Goal: Task Accomplishment & Management: Manage account settings

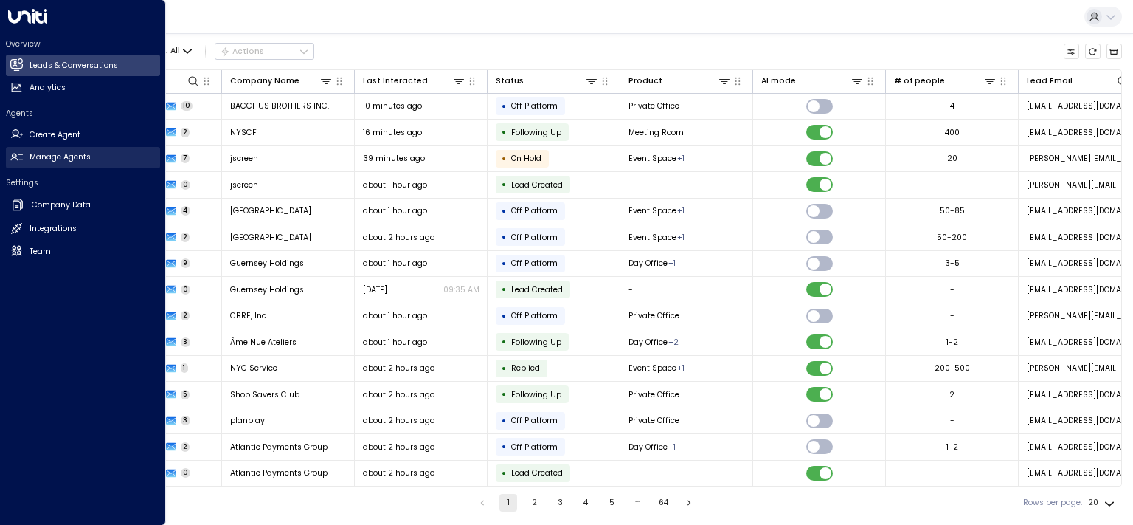
click at [72, 156] on h2 "Manage Agents" at bounding box center [60, 157] width 61 height 12
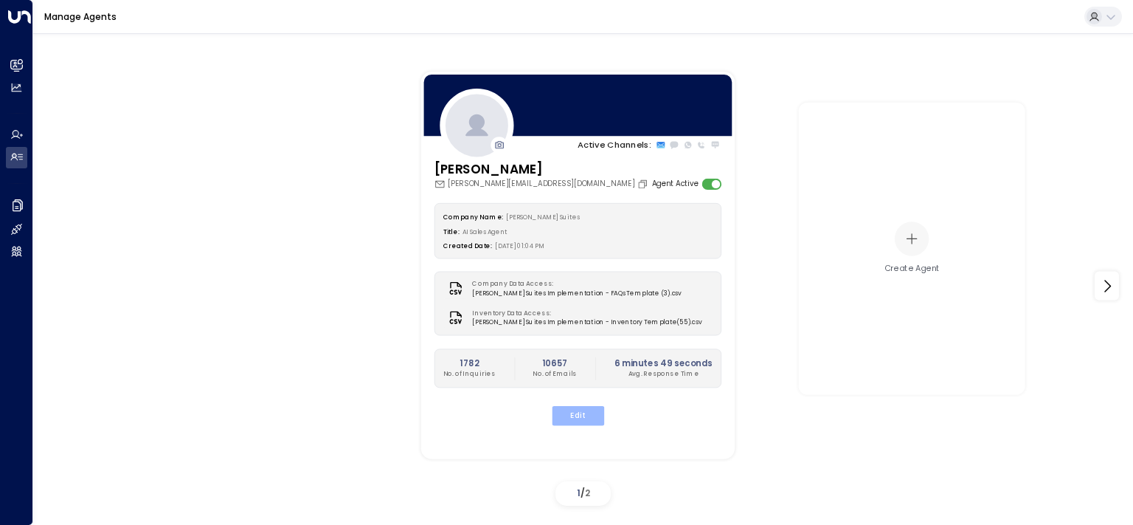
click at [580, 417] on button "Edit" at bounding box center [577, 415] width 52 height 19
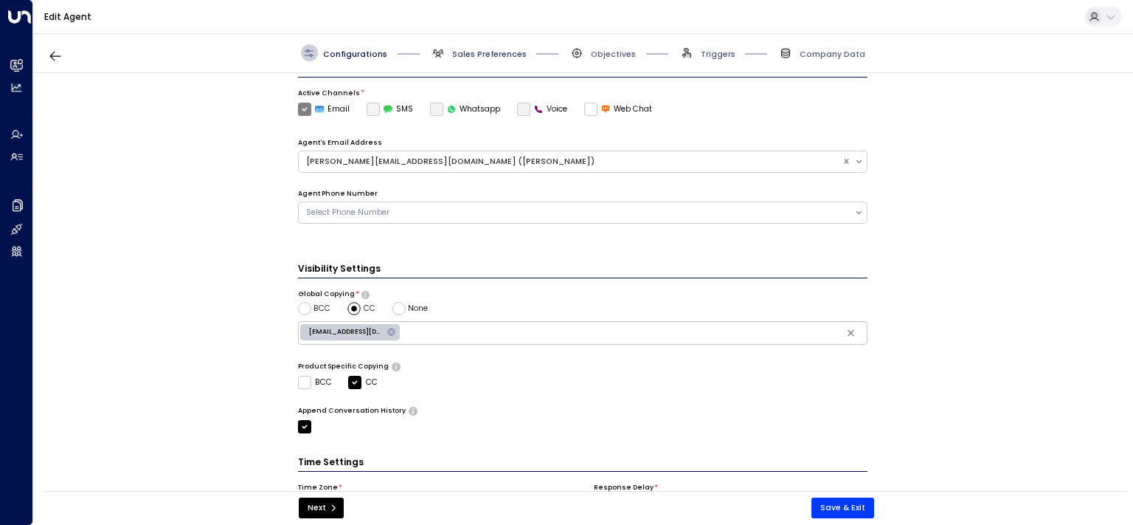
click at [471, 52] on span "Sales Preferences" at bounding box center [489, 54] width 75 height 11
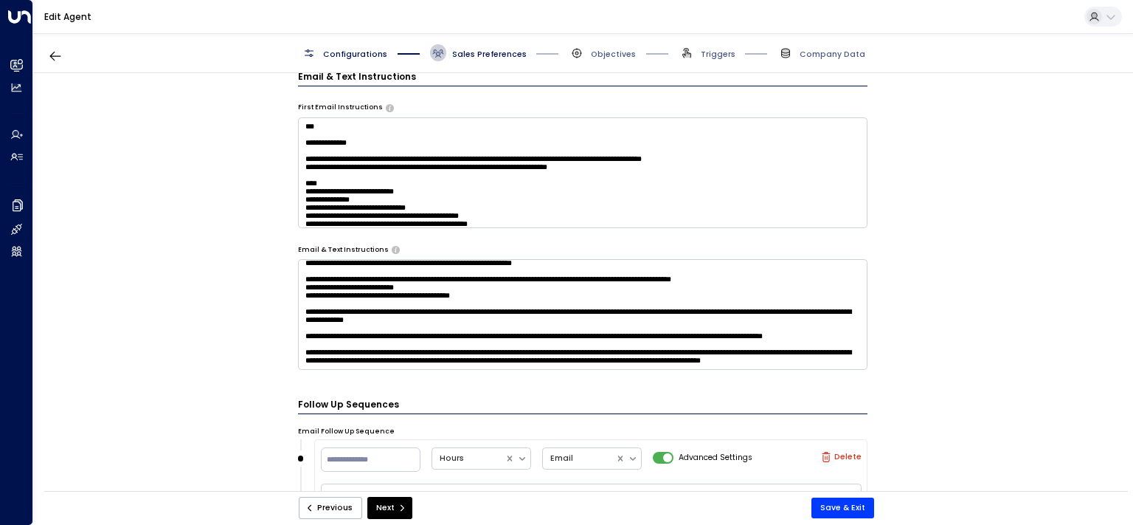
scroll to position [2027, 0]
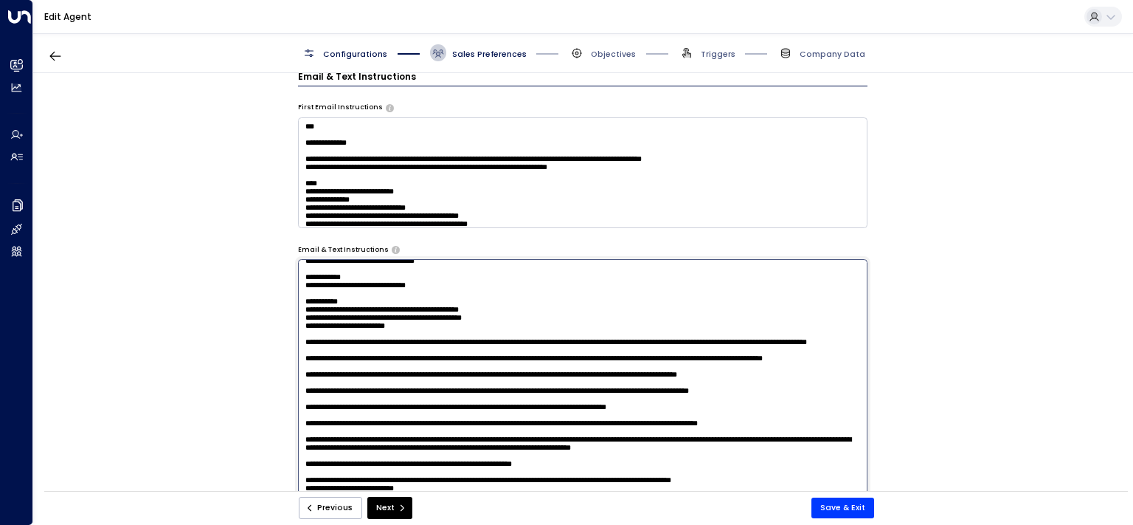
click at [525, 328] on textarea at bounding box center [583, 414] width 570 height 311
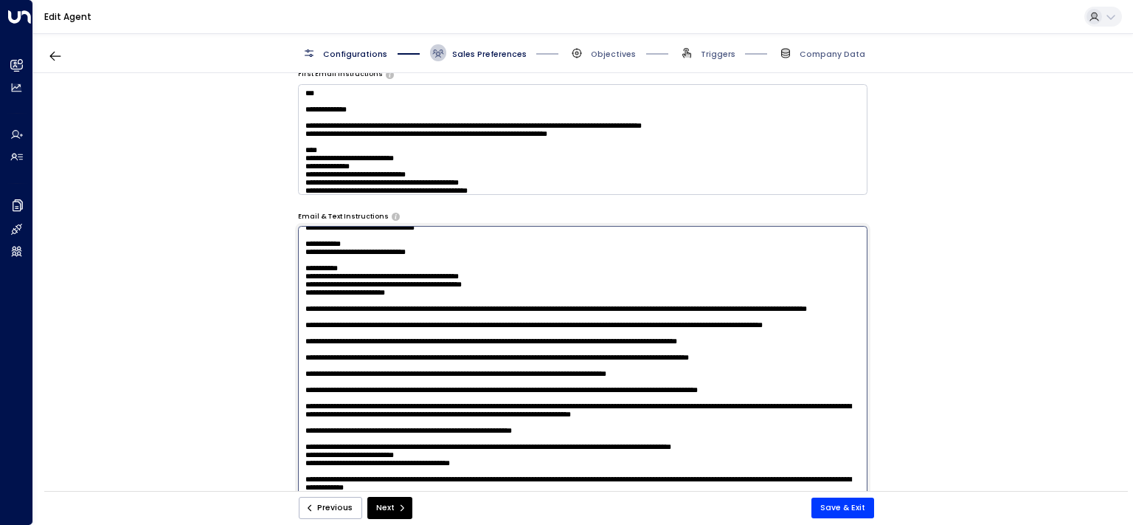
scroll to position [909, 0]
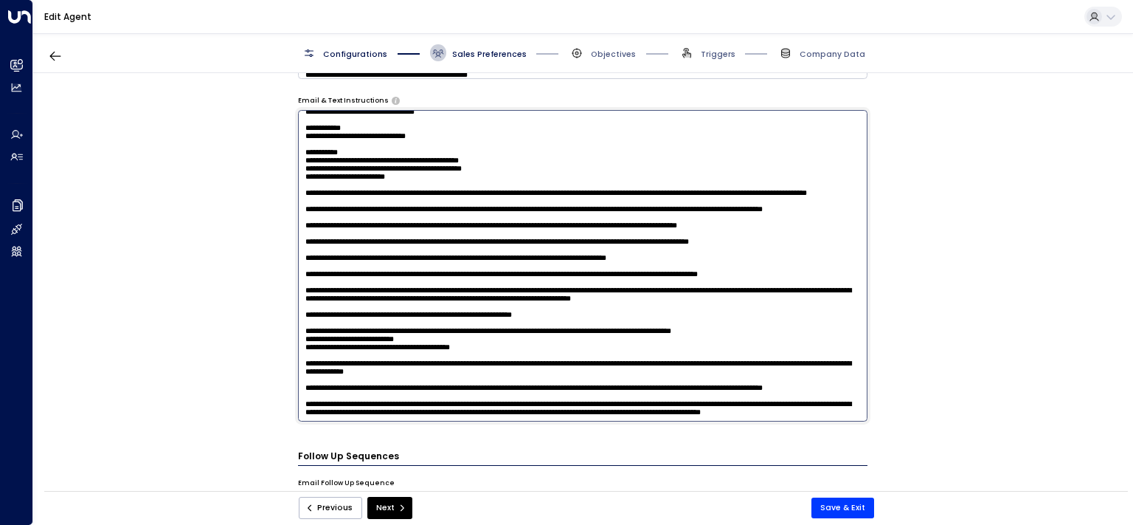
click at [533, 294] on textarea at bounding box center [583, 265] width 570 height 311
drag, startPoint x: 533, startPoint y: 294, endPoint x: 288, endPoint y: 269, distance: 246.2
click at [298, 269] on textarea at bounding box center [583, 265] width 570 height 311
click at [491, 264] on textarea at bounding box center [583, 265] width 570 height 311
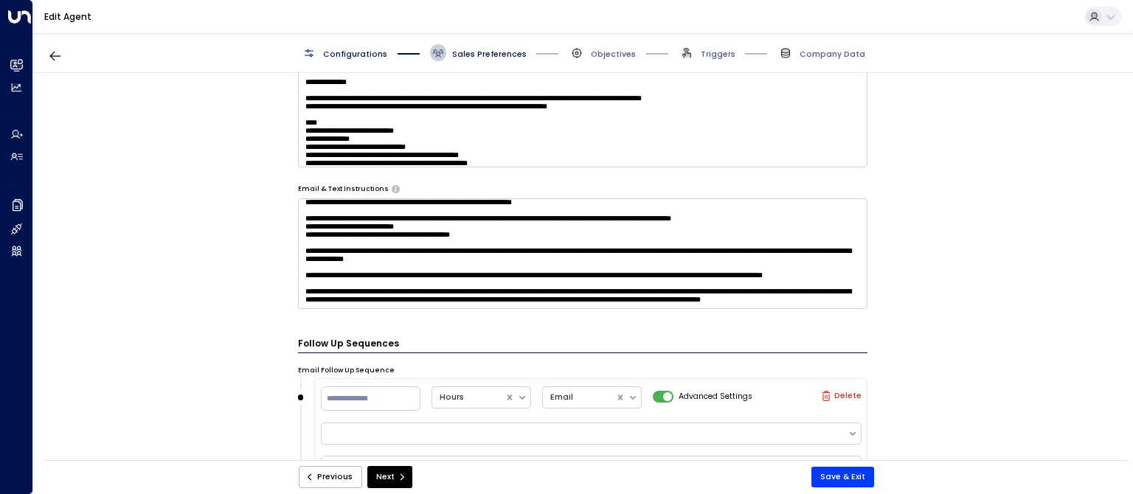
scroll to position [760, 0]
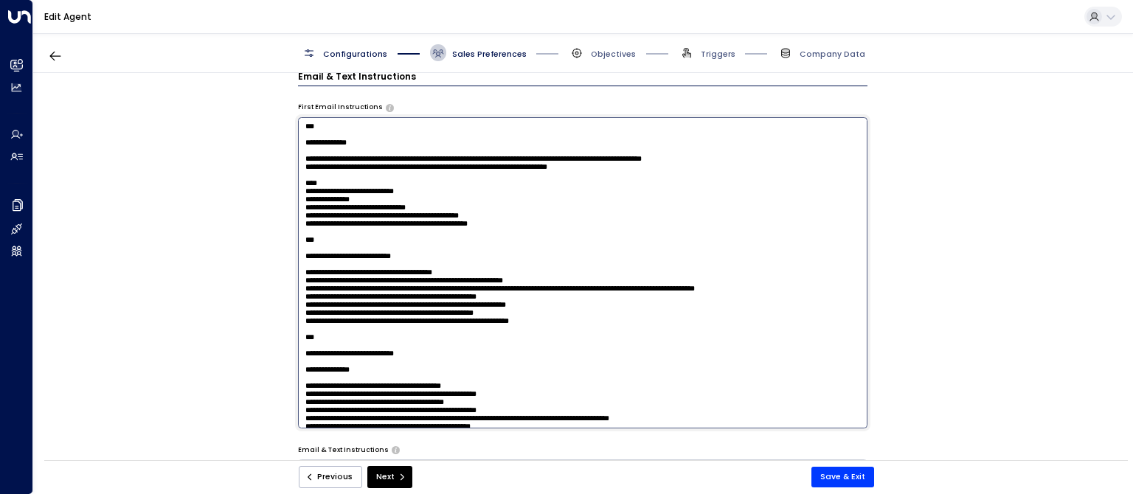
click at [412, 174] on textarea at bounding box center [583, 272] width 570 height 311
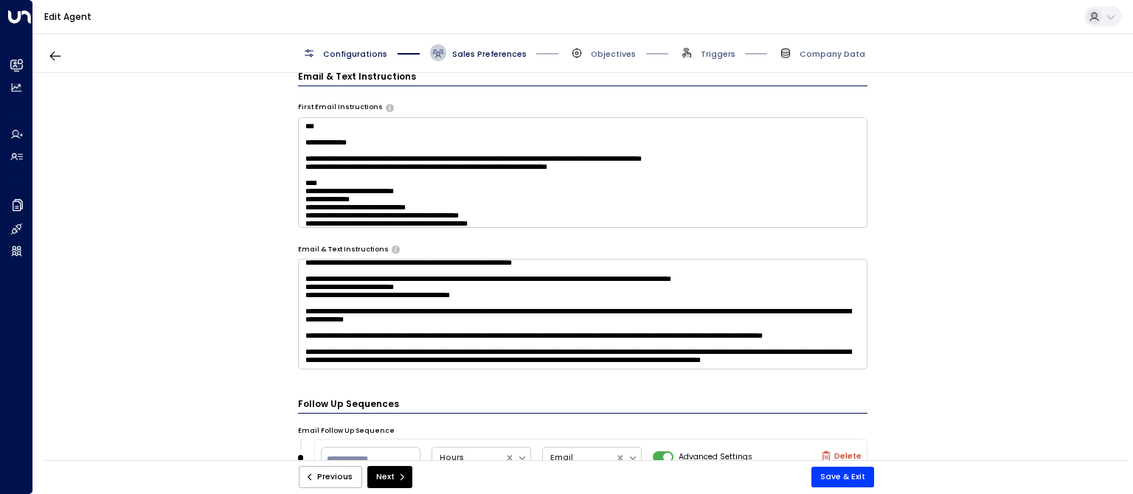
click at [376, 316] on textarea at bounding box center [583, 314] width 570 height 111
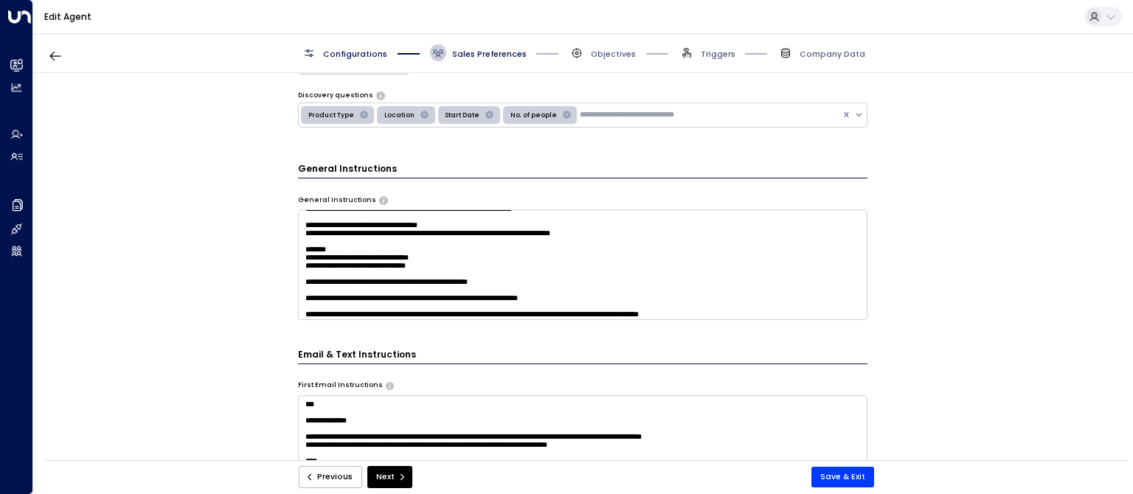
scroll to position [809, 0]
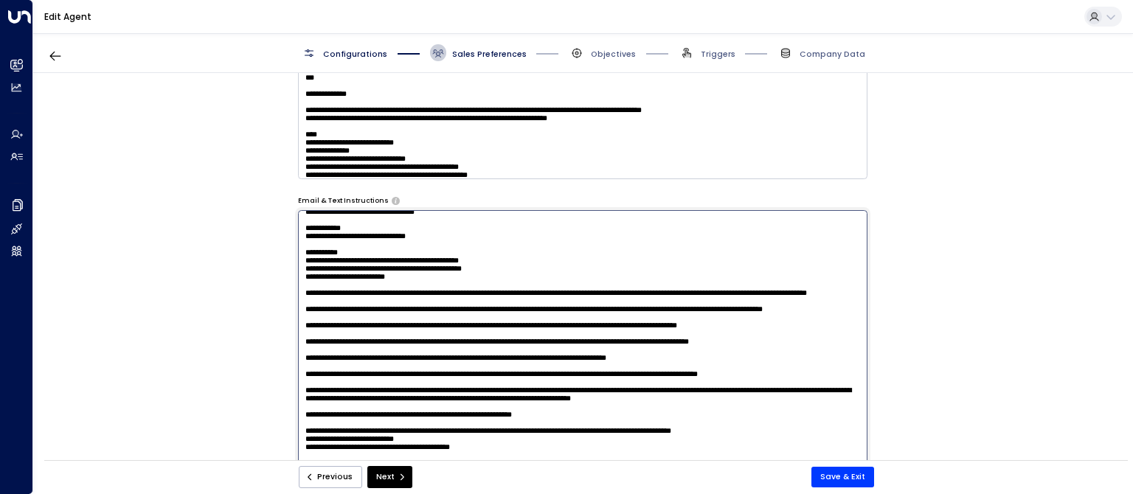
click at [798, 275] on textarea at bounding box center [583, 365] width 570 height 311
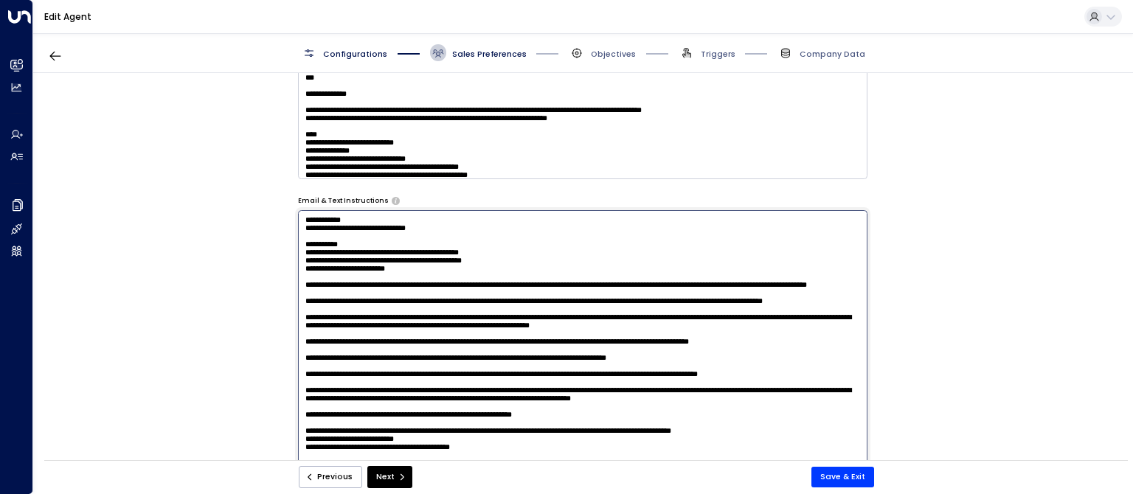
click at [742, 261] on textarea at bounding box center [583, 365] width 570 height 311
click at [823, 280] on textarea at bounding box center [583, 365] width 570 height 311
drag, startPoint x: 823, startPoint y: 280, endPoint x: 307, endPoint y: 274, distance: 516.5
click at [307, 274] on textarea at bounding box center [583, 365] width 570 height 311
click at [308, 269] on textarea at bounding box center [583, 365] width 570 height 311
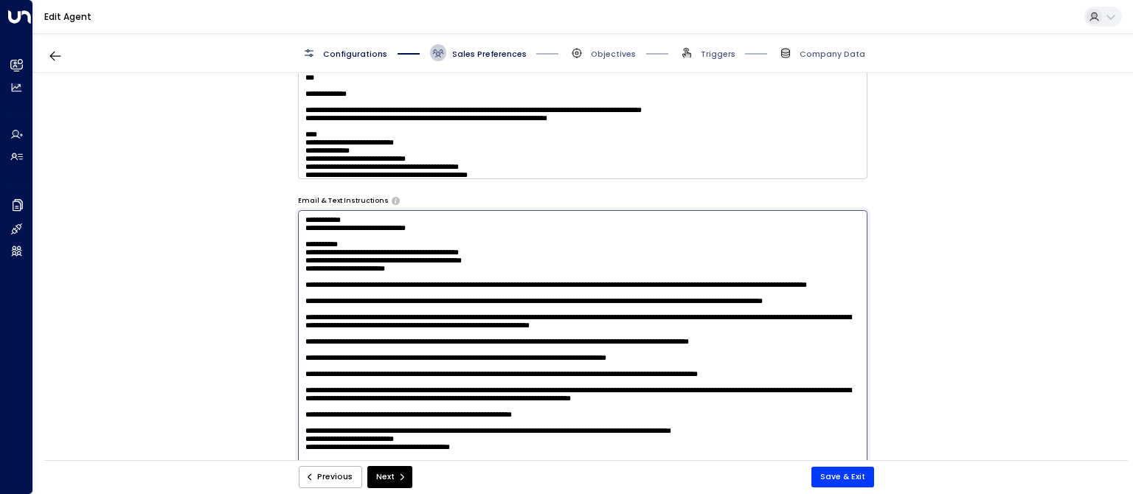
scroll to position [1906, 0]
drag, startPoint x: 803, startPoint y: 340, endPoint x: 274, endPoint y: 332, distance: 529.8
click at [298, 332] on textarea at bounding box center [583, 365] width 570 height 311
click at [308, 329] on textarea at bounding box center [583, 365] width 570 height 311
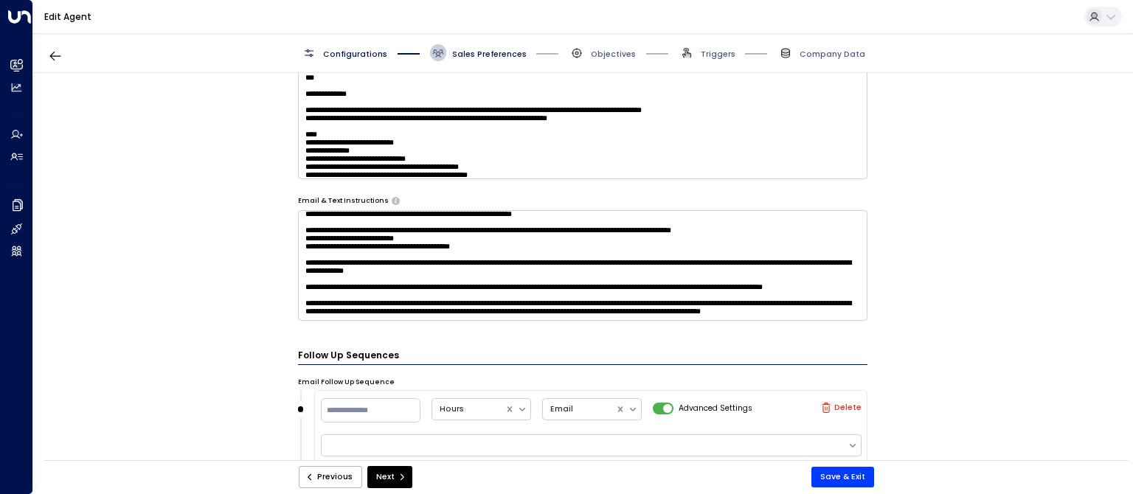
scroll to position [1974, 0]
click at [557, 276] on textarea at bounding box center [583, 265] width 570 height 111
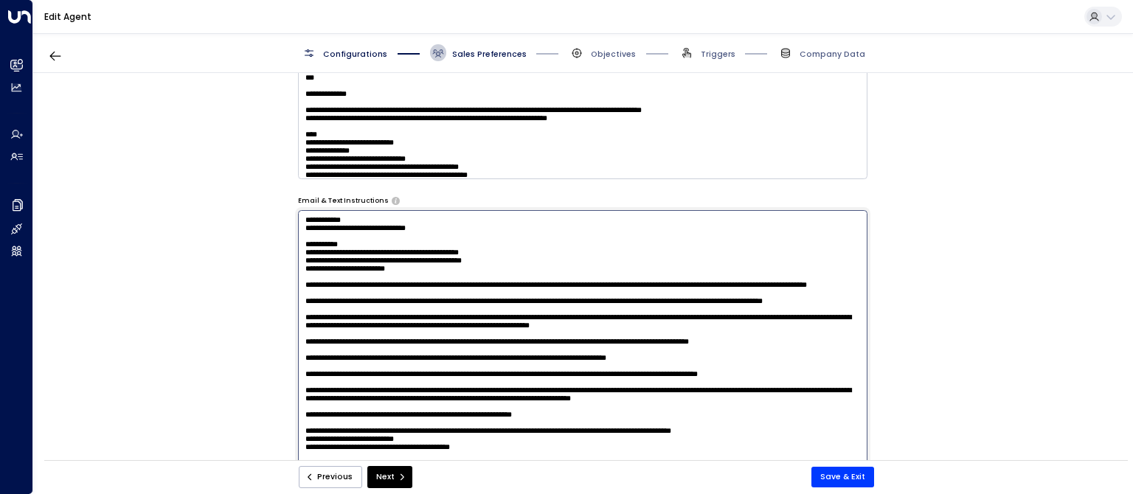
click at [808, 271] on textarea at bounding box center [583, 365] width 570 height 311
drag, startPoint x: 804, startPoint y: 272, endPoint x: 795, endPoint y: 260, distance: 14.8
click at [795, 260] on textarea at bounding box center [583, 365] width 570 height 311
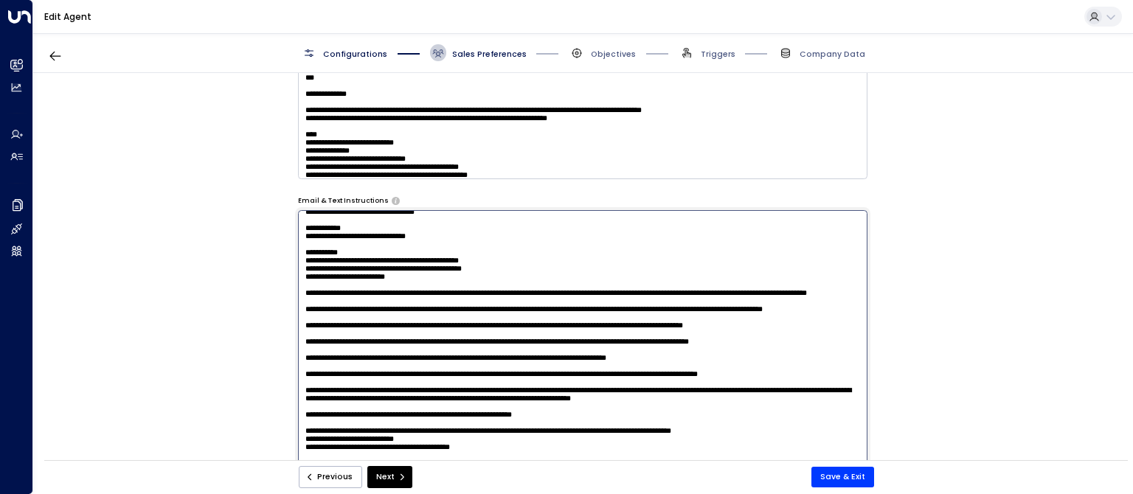
click at [504, 260] on textarea at bounding box center [583, 365] width 570 height 311
paste textarea "**********"
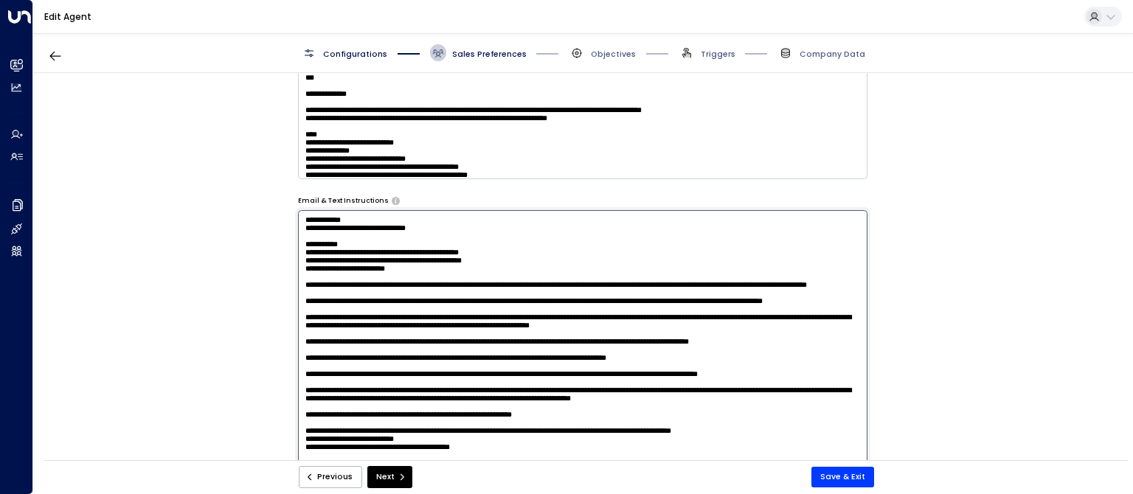
click at [505, 259] on textarea at bounding box center [583, 365] width 570 height 311
drag, startPoint x: 496, startPoint y: 272, endPoint x: 483, endPoint y: 270, distance: 13.4
click at [483, 270] on textarea at bounding box center [583, 365] width 570 height 311
drag, startPoint x: 784, startPoint y: 271, endPoint x: 273, endPoint y: 264, distance: 510.6
click at [298, 264] on textarea at bounding box center [583, 365] width 570 height 311
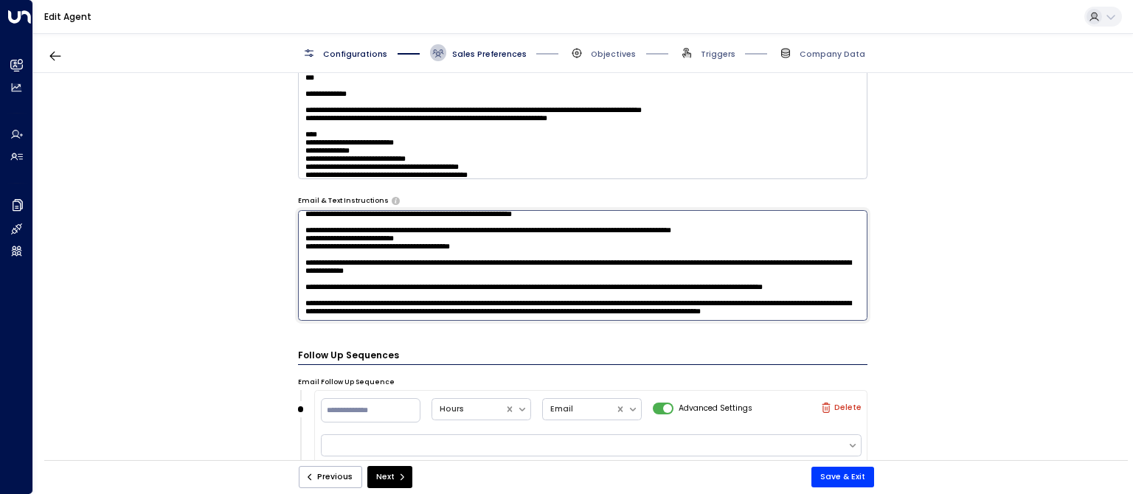
click at [774, 266] on textarea at bounding box center [583, 265] width 570 height 111
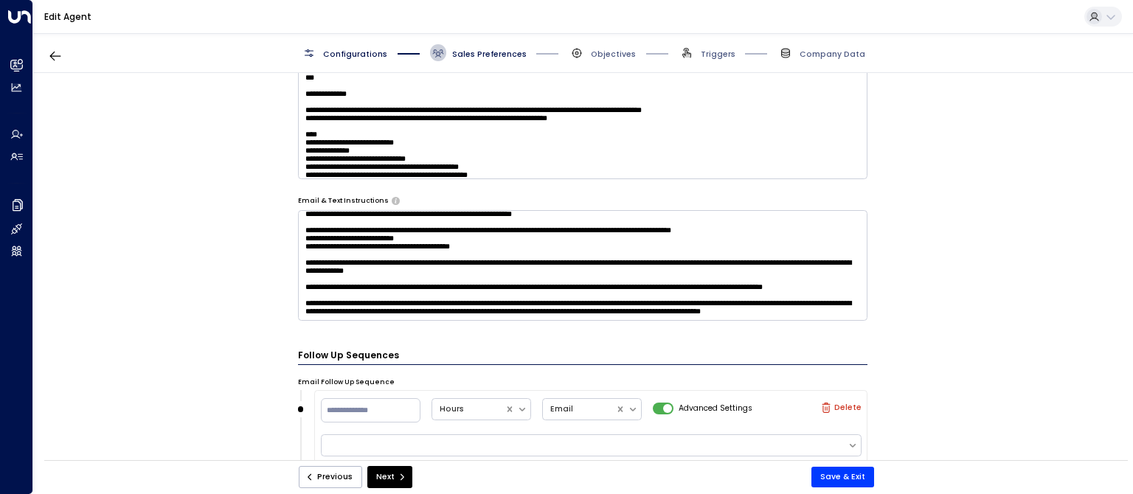
click at [468, 296] on textarea at bounding box center [583, 265] width 570 height 111
click at [389, 291] on textarea at bounding box center [583, 265] width 570 height 111
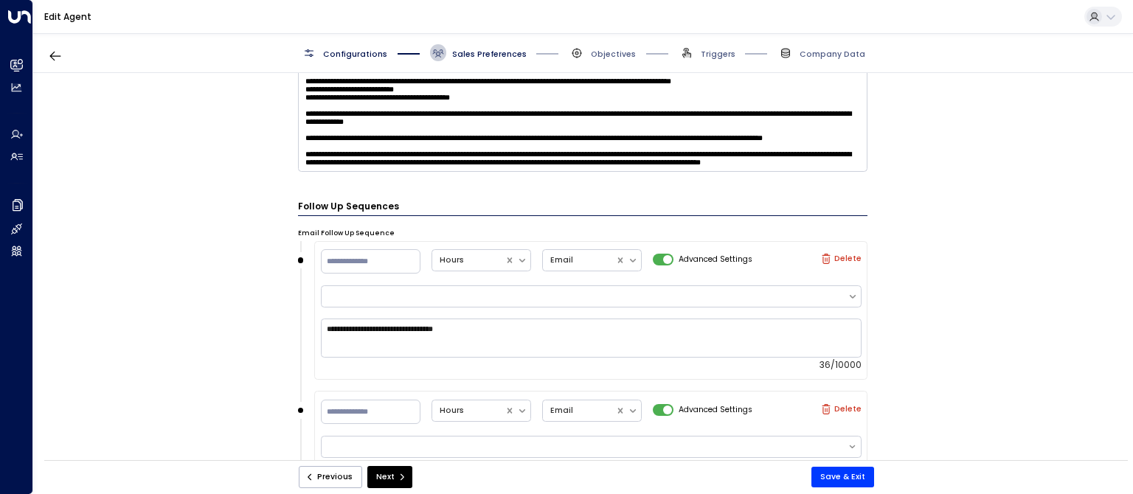
scroll to position [2041, 0]
click at [719, 104] on textarea at bounding box center [583, 116] width 570 height 111
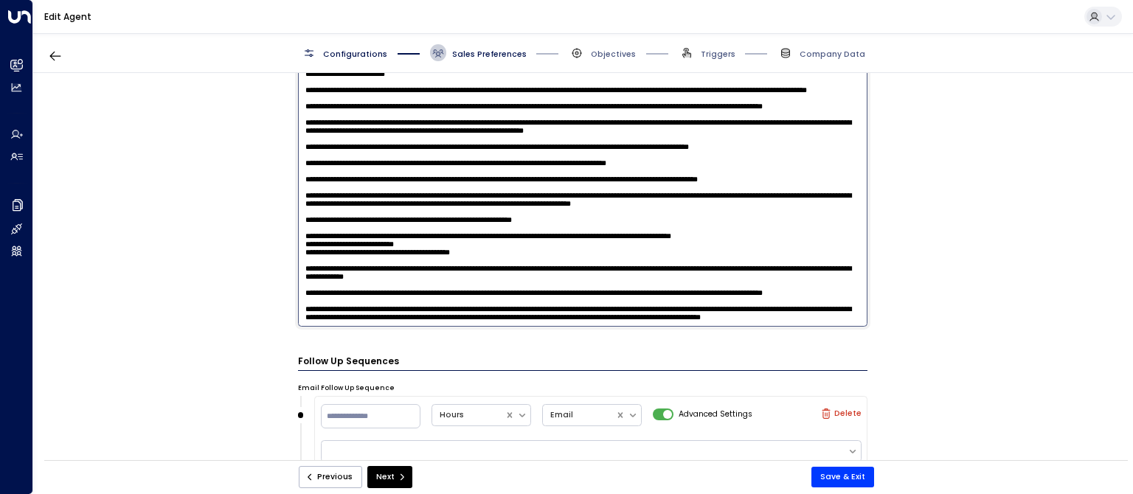
scroll to position [1032, 0]
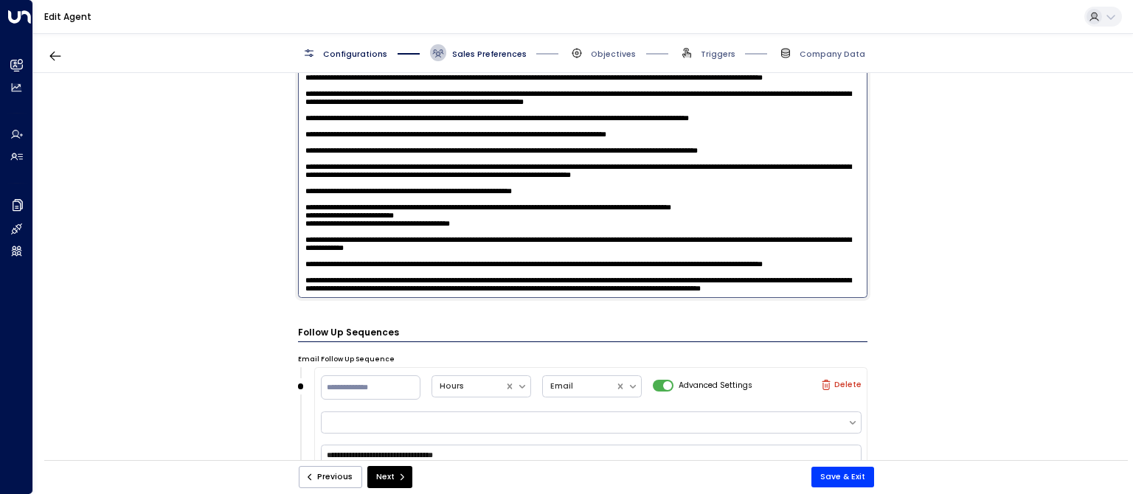
click at [497, 294] on textarea at bounding box center [583, 142] width 570 height 311
click at [716, 170] on textarea at bounding box center [583, 142] width 570 height 311
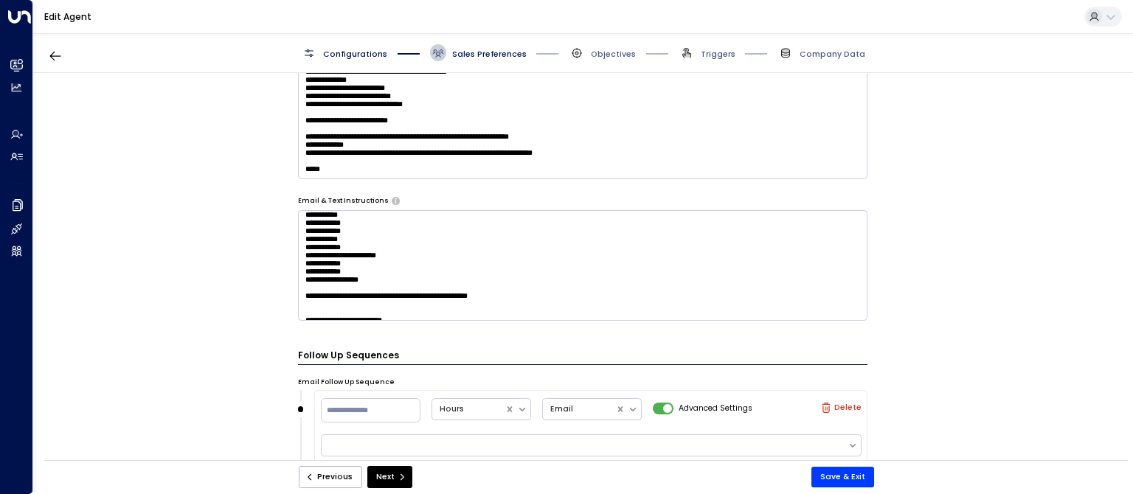
scroll to position [735, 0]
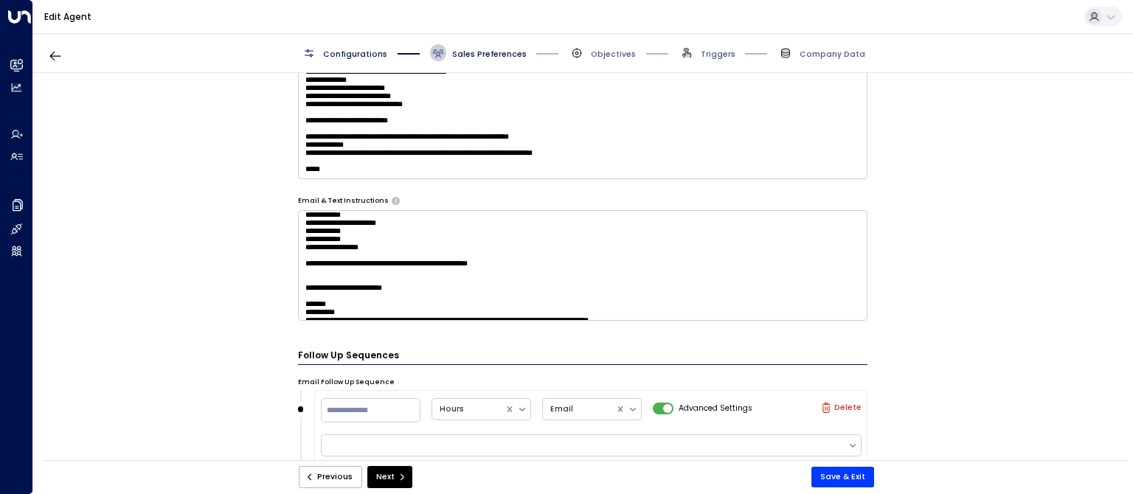
click at [742, 261] on textarea at bounding box center [583, 265] width 570 height 111
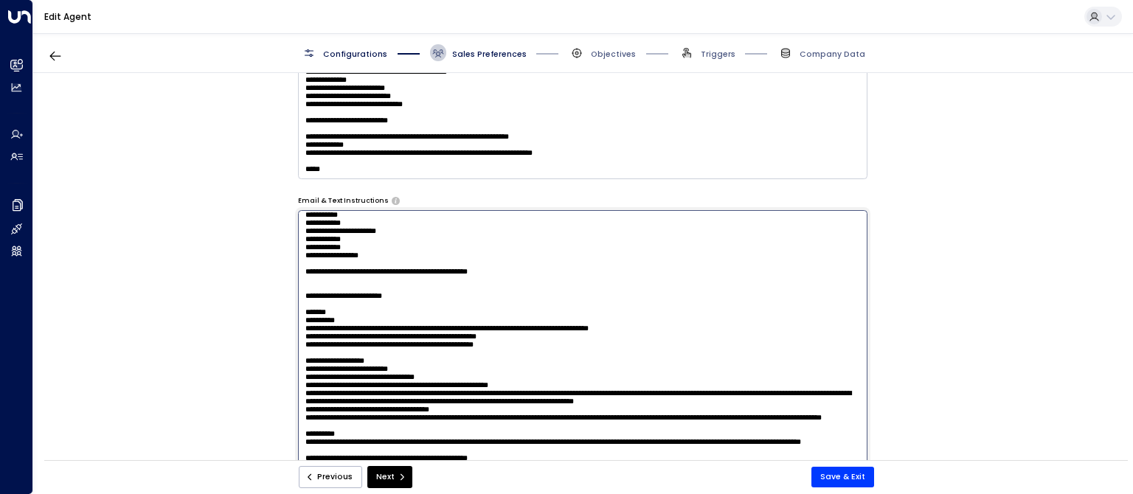
paste textarea "**********"
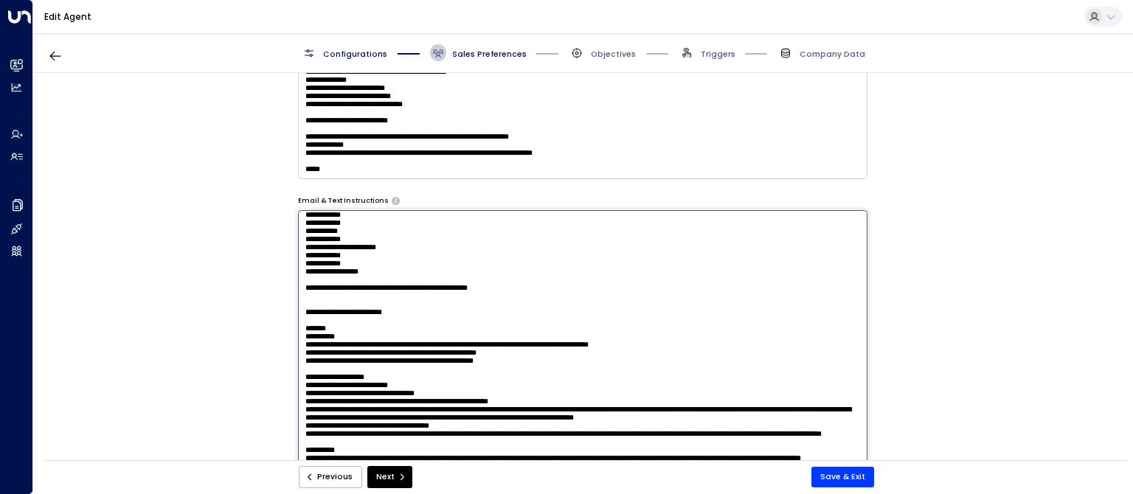
click at [310, 273] on textarea at bounding box center [583, 365] width 570 height 311
click at [305, 273] on textarea at bounding box center [583, 365] width 570 height 311
click at [368, 272] on textarea at bounding box center [583, 365] width 570 height 311
click at [387, 270] on textarea at bounding box center [583, 365] width 570 height 311
click at [451, 273] on textarea at bounding box center [583, 365] width 570 height 311
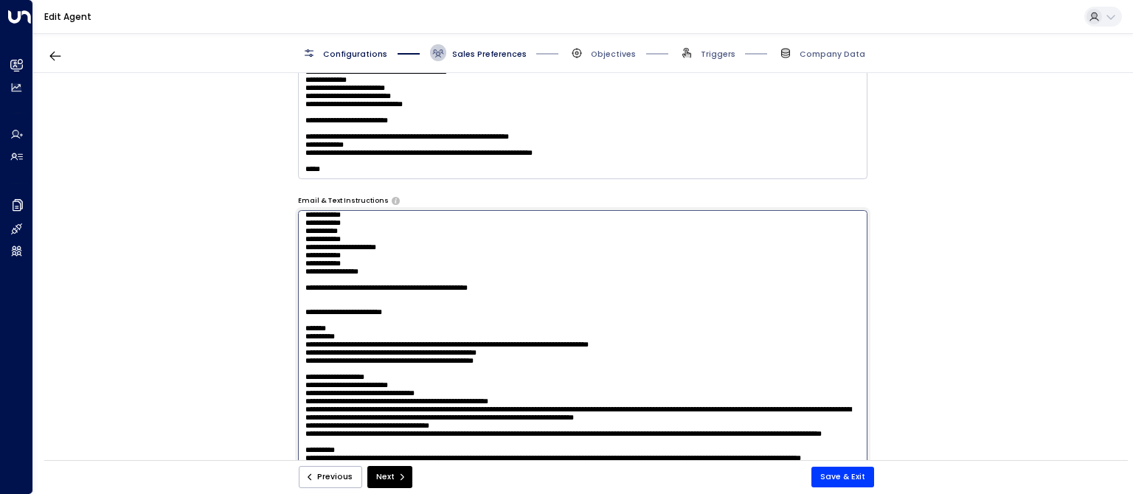
click at [618, 270] on textarea at bounding box center [583, 365] width 570 height 311
drag, startPoint x: 618, startPoint y: 270, endPoint x: 689, endPoint y: 270, distance: 71.6
click at [689, 270] on textarea at bounding box center [583, 365] width 570 height 311
click at [470, 278] on textarea at bounding box center [583, 365] width 570 height 311
drag, startPoint x: 435, startPoint y: 286, endPoint x: 780, endPoint y: 272, distance: 344.8
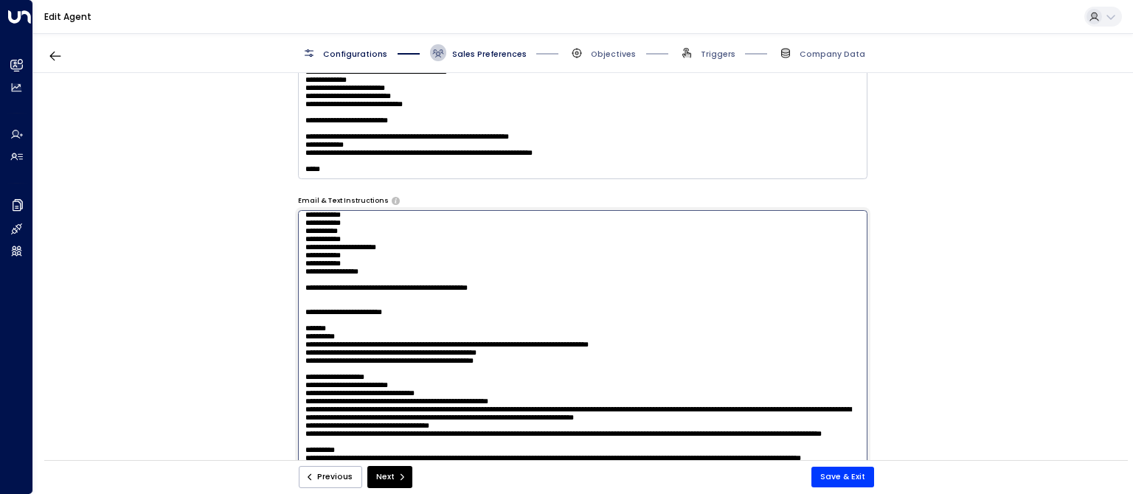
click at [780, 272] on textarea at bounding box center [583, 365] width 570 height 311
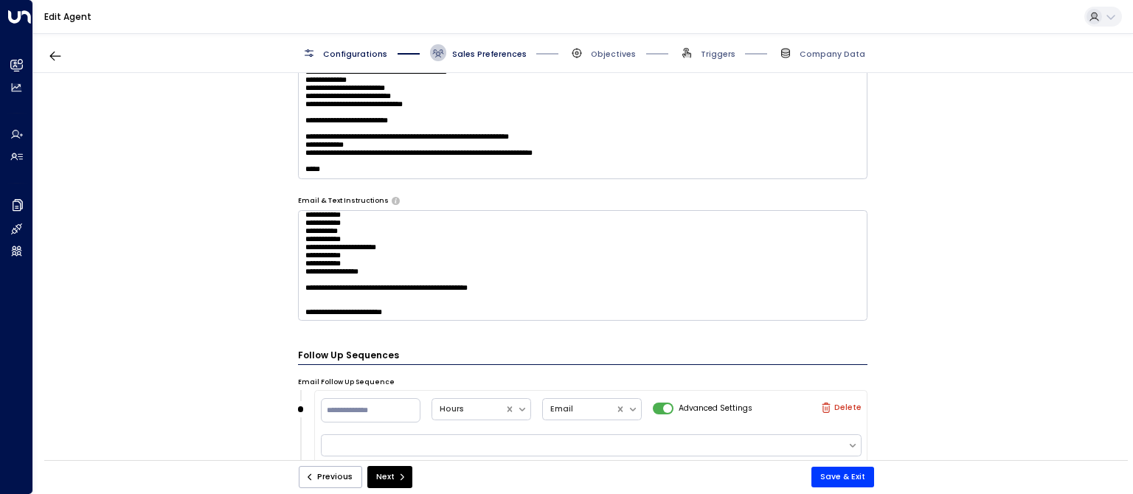
click at [801, 272] on textarea at bounding box center [583, 265] width 570 height 111
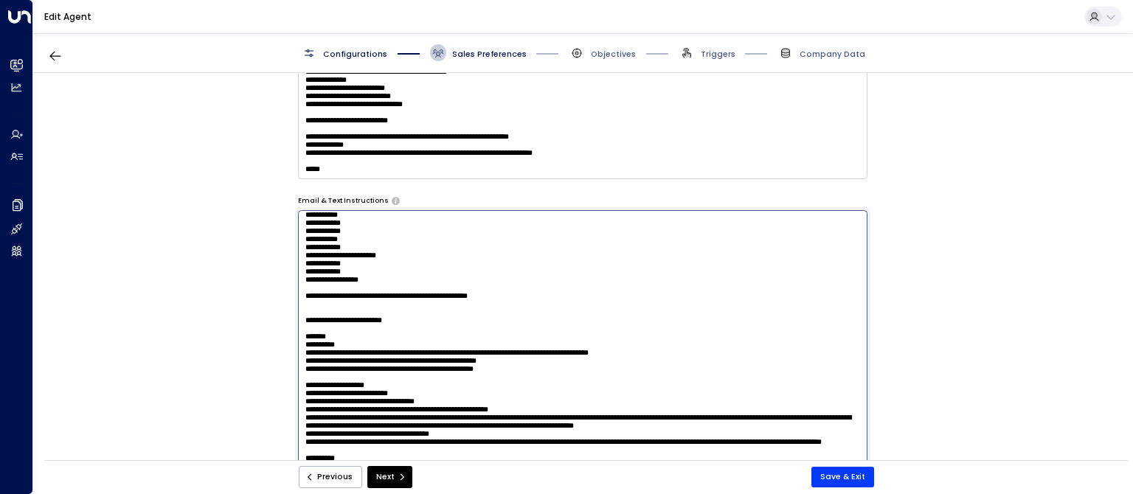
drag, startPoint x: 638, startPoint y: 286, endPoint x: 299, endPoint y: 286, distance: 339.4
click at [299, 286] on textarea at bounding box center [583, 365] width 570 height 311
click at [644, 284] on textarea at bounding box center [583, 365] width 570 height 311
click at [484, 283] on textarea at bounding box center [583, 365] width 570 height 311
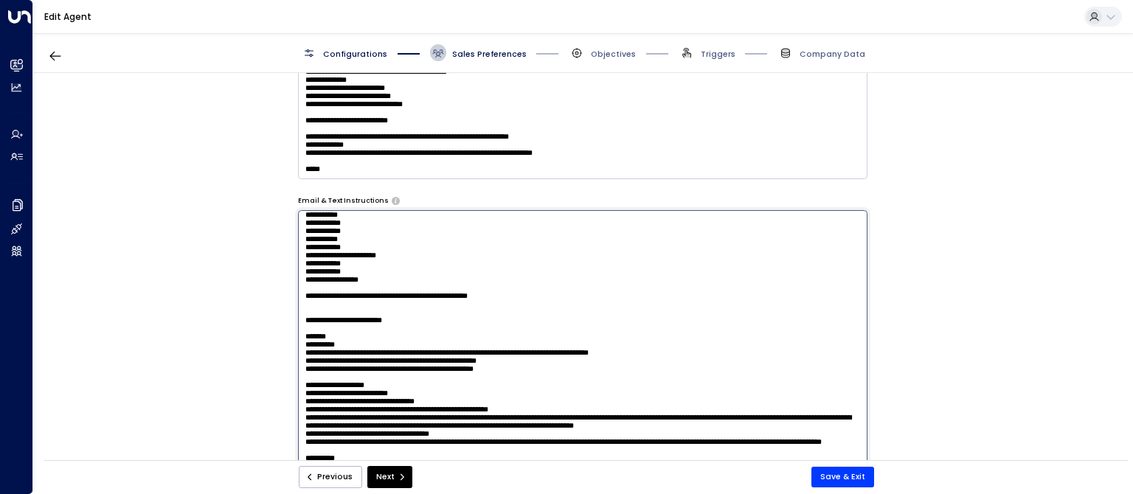
click at [708, 280] on textarea at bounding box center [583, 365] width 570 height 311
click at [354, 283] on textarea at bounding box center [583, 365] width 570 height 311
click at [347, 286] on textarea at bounding box center [583, 365] width 570 height 311
click at [350, 285] on textarea at bounding box center [583, 365] width 570 height 311
click at [351, 285] on textarea at bounding box center [583, 365] width 570 height 311
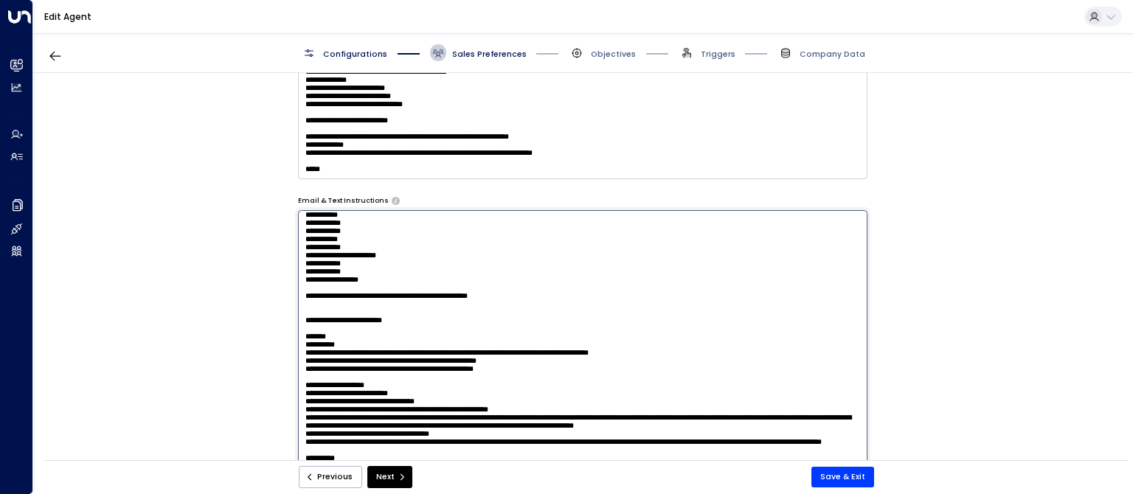
click at [298, 281] on textarea at bounding box center [583, 365] width 570 height 311
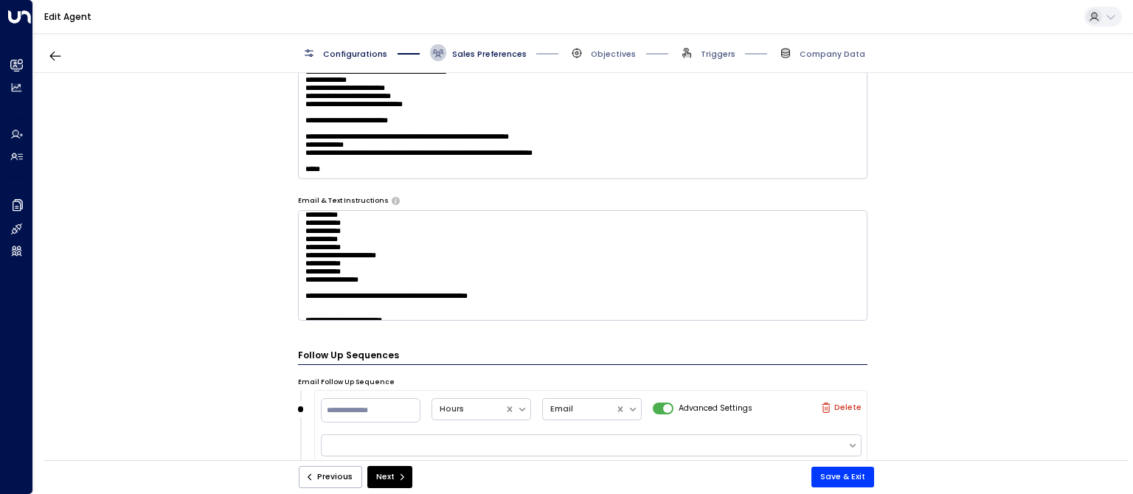
click at [421, 302] on textarea at bounding box center [583, 265] width 570 height 111
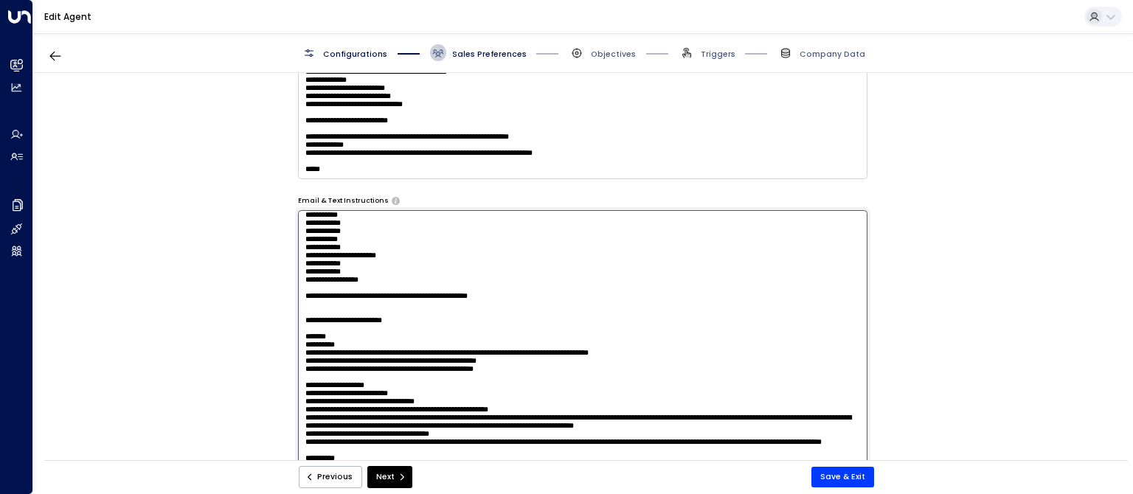
click at [446, 300] on textarea at bounding box center [583, 365] width 570 height 311
click at [470, 297] on textarea at bounding box center [583, 365] width 570 height 311
click at [488, 285] on textarea at bounding box center [583, 365] width 570 height 311
click at [494, 283] on textarea at bounding box center [583, 365] width 570 height 311
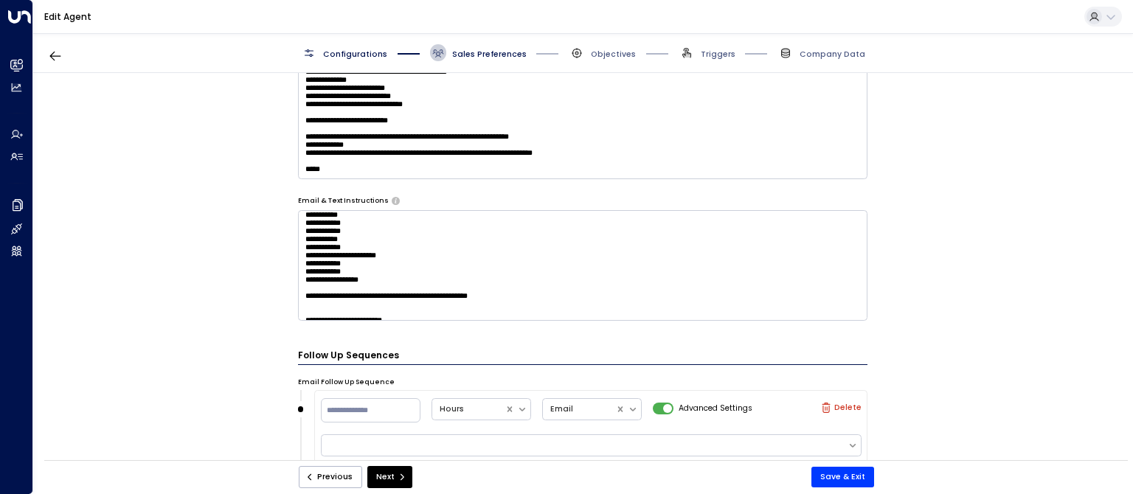
click at [587, 295] on textarea at bounding box center [583, 265] width 570 height 111
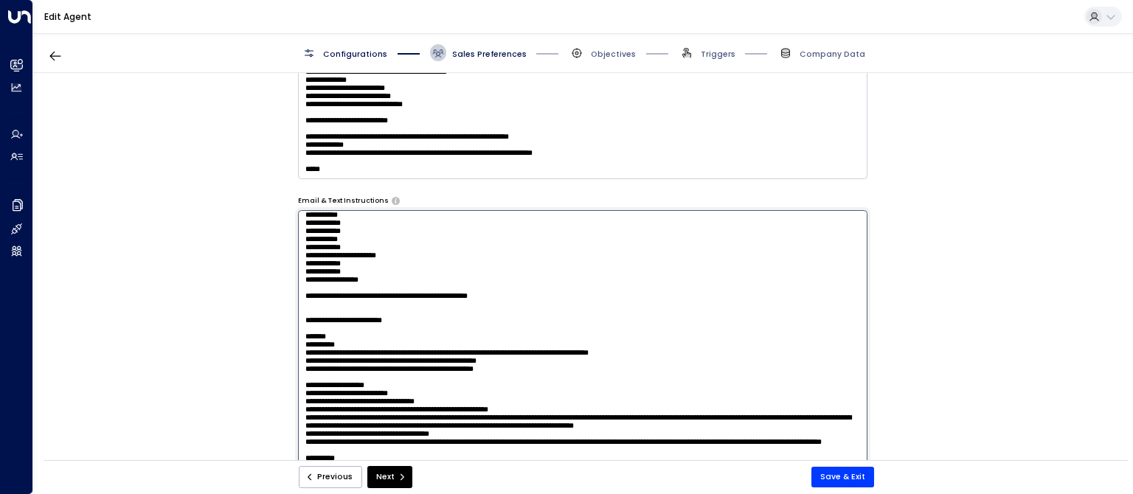
click at [423, 298] on textarea at bounding box center [583, 365] width 570 height 311
click at [311, 322] on textarea at bounding box center [583, 365] width 570 height 311
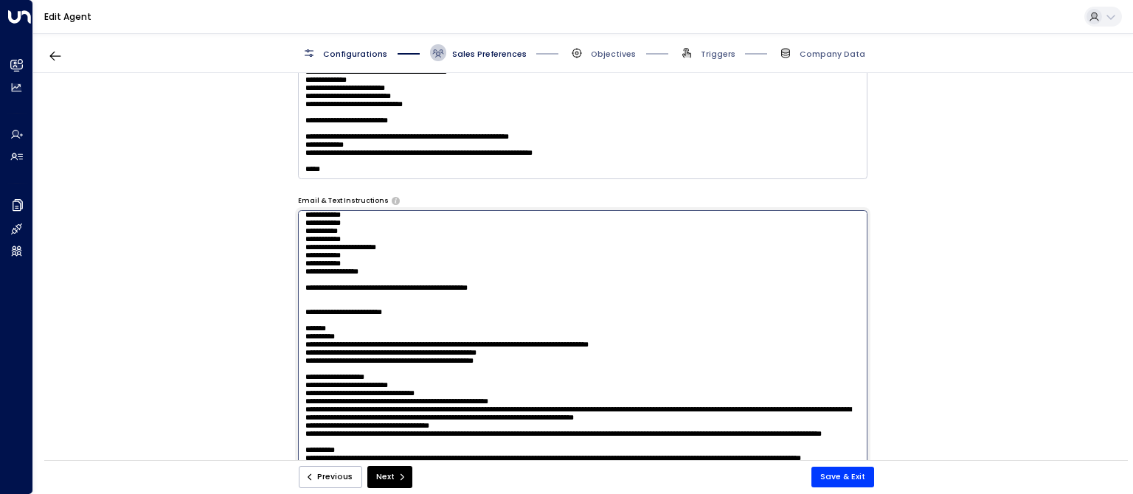
click at [422, 294] on textarea at bounding box center [583, 365] width 570 height 311
click at [424, 294] on textarea at bounding box center [583, 365] width 570 height 311
click at [784, 273] on textarea at bounding box center [583, 365] width 570 height 311
click at [459, 311] on textarea at bounding box center [583, 365] width 570 height 311
click at [462, 311] on textarea at bounding box center [583, 365] width 570 height 311
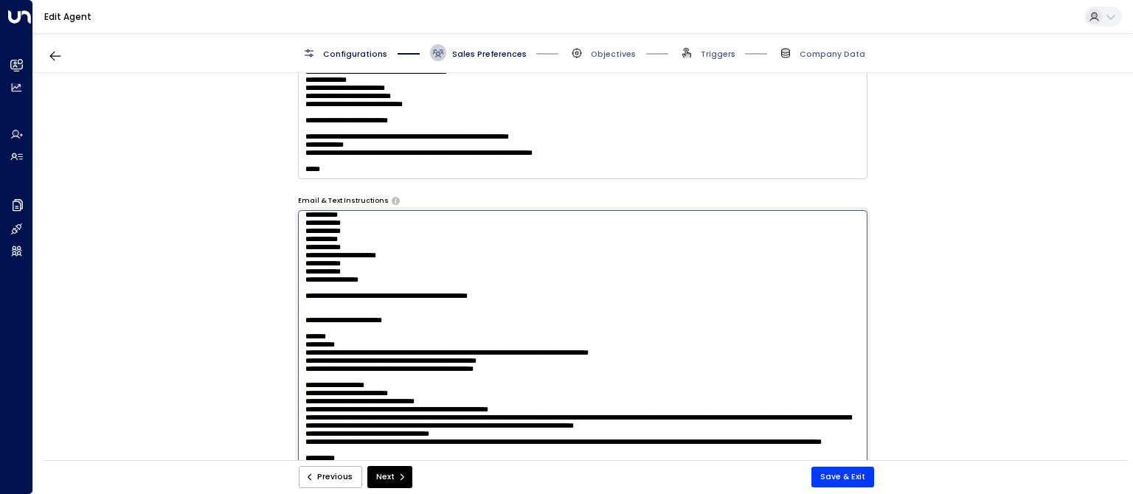
click at [480, 330] on textarea at bounding box center [583, 365] width 570 height 311
click at [446, 325] on textarea at bounding box center [583, 365] width 570 height 311
click at [474, 323] on textarea at bounding box center [583, 365] width 570 height 311
click at [663, 324] on textarea at bounding box center [583, 365] width 570 height 311
click at [804, 325] on textarea at bounding box center [583, 365] width 570 height 311
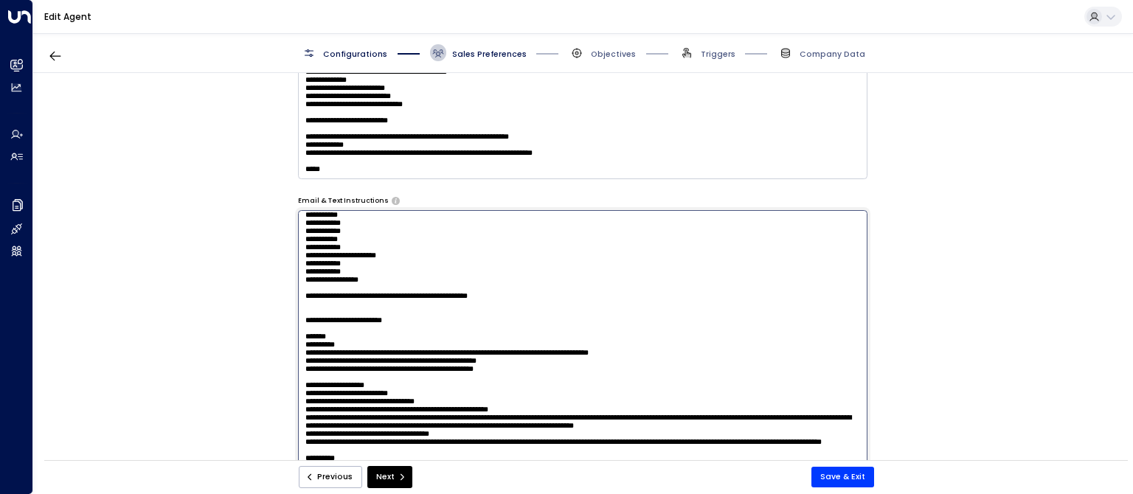
click at [335, 332] on textarea at bounding box center [583, 365] width 570 height 311
click at [739, 322] on textarea at bounding box center [583, 365] width 570 height 311
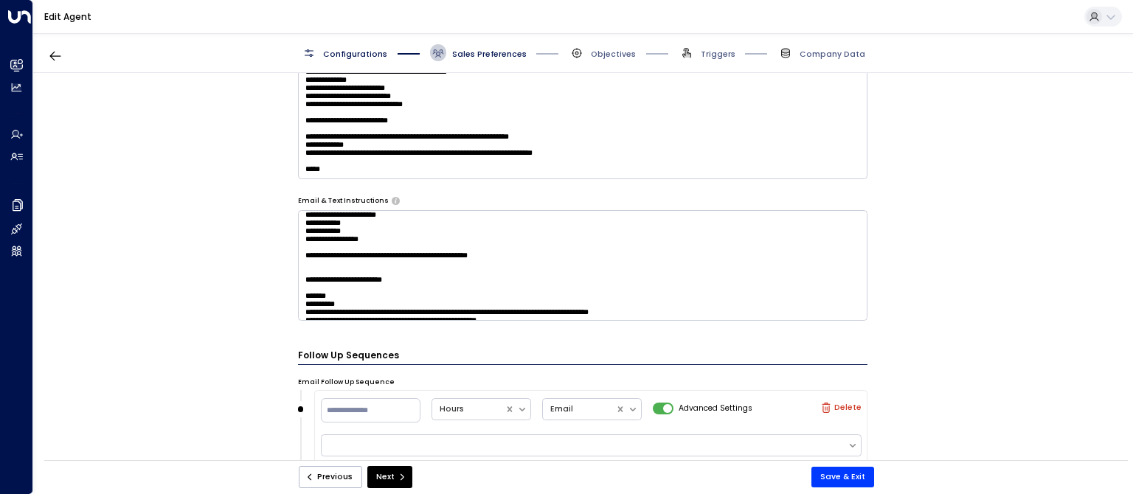
scroll to position [803, 0]
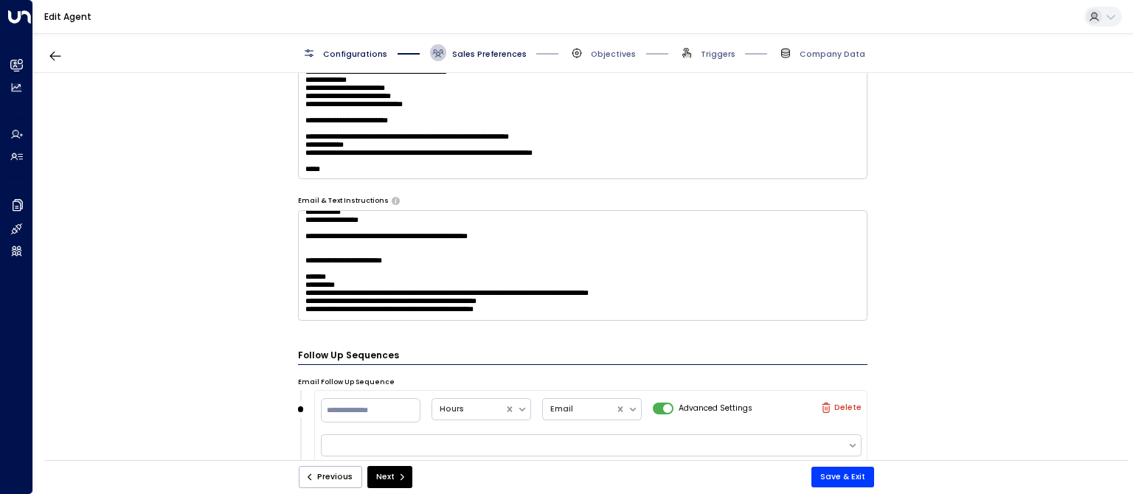
click at [494, 261] on textarea at bounding box center [583, 265] width 570 height 111
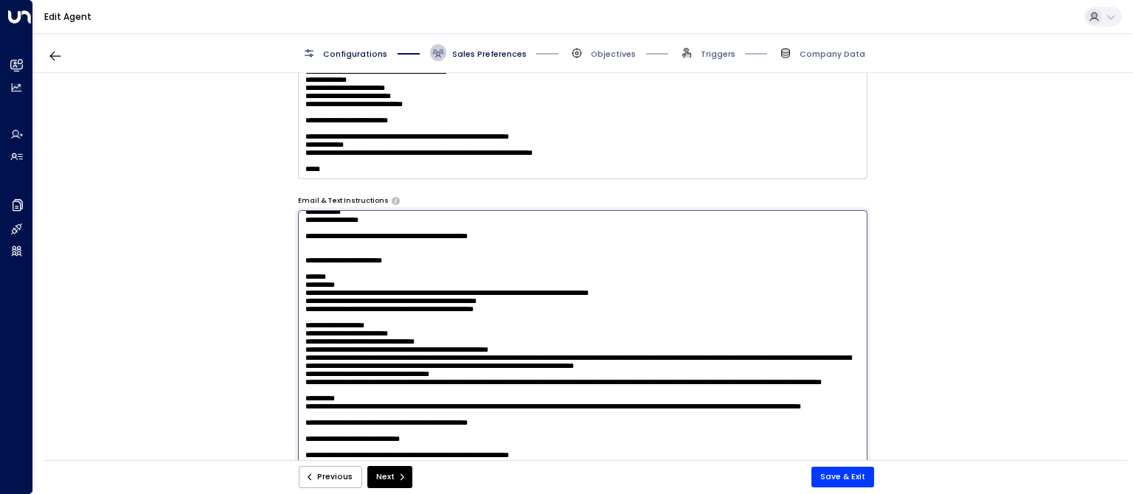
drag, startPoint x: 505, startPoint y: 264, endPoint x: 269, endPoint y: 258, distance: 236.2
click at [298, 258] on textarea at bounding box center [583, 365] width 570 height 311
click at [496, 263] on textarea at bounding box center [583, 365] width 570 height 311
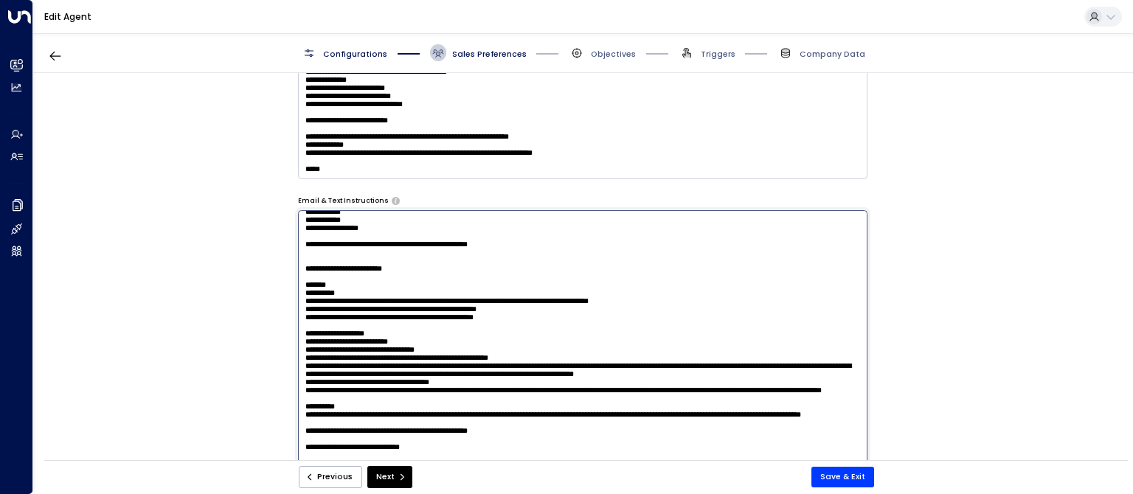
paste textarea "**********"
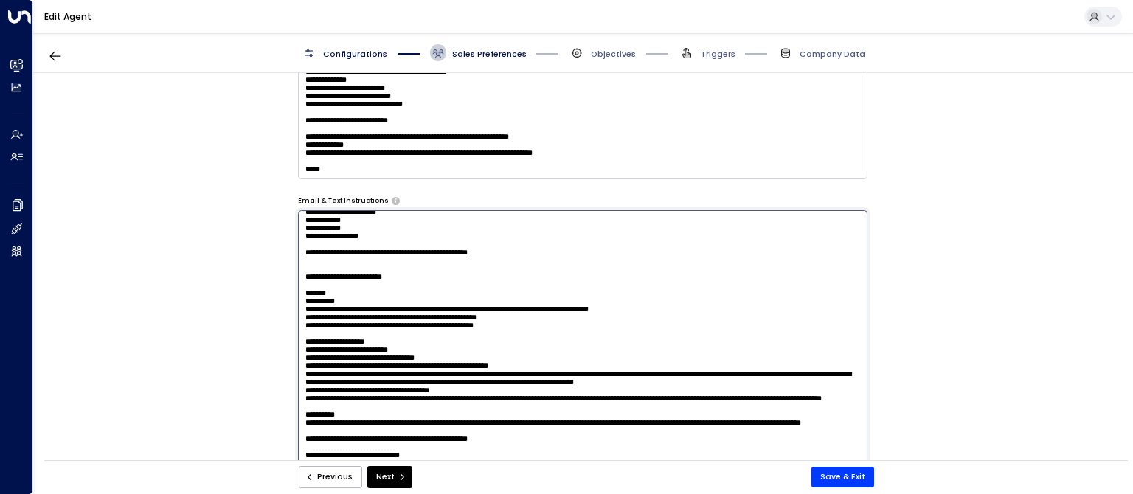
drag, startPoint x: 363, startPoint y: 277, endPoint x: 331, endPoint y: 277, distance: 32.5
click at [331, 277] on textarea at bounding box center [583, 365] width 570 height 311
click at [414, 279] on textarea at bounding box center [583, 365] width 570 height 311
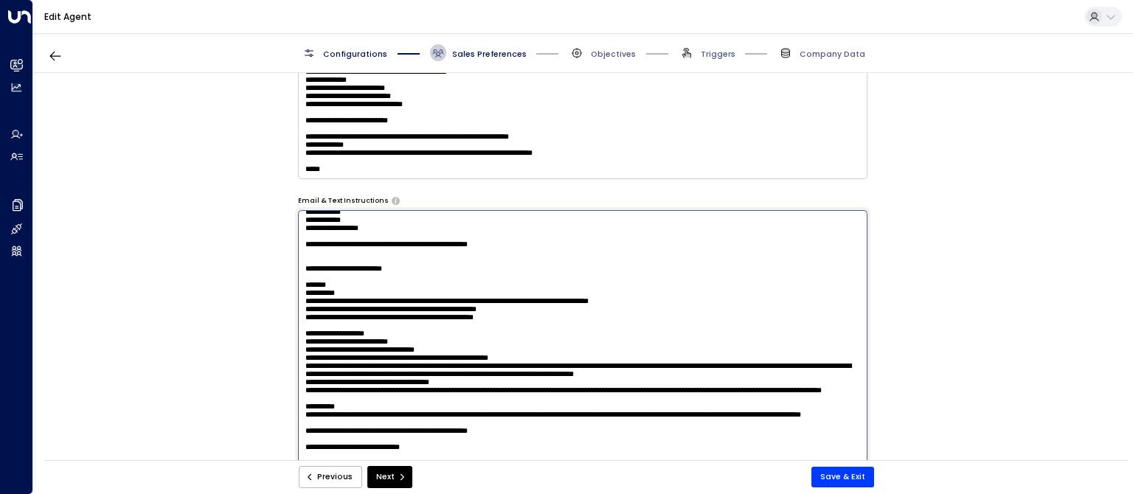
drag, startPoint x: 497, startPoint y: 227, endPoint x: 498, endPoint y: 238, distance: 10.4
click at [498, 238] on textarea at bounding box center [583, 365] width 570 height 311
click at [505, 280] on textarea at bounding box center [583, 365] width 570 height 311
paste textarea "**********"
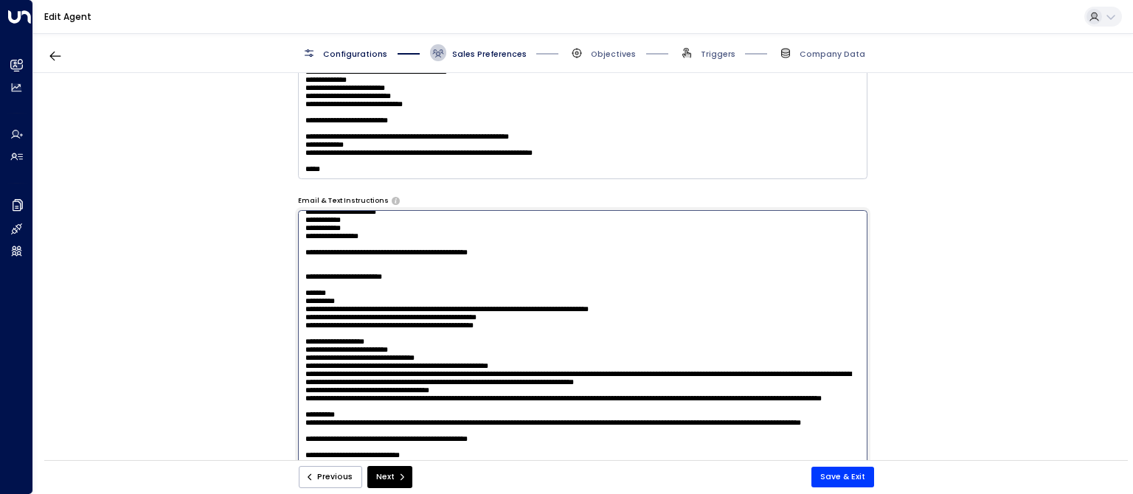
click at [693, 279] on textarea at bounding box center [583, 365] width 570 height 311
click at [767, 277] on textarea at bounding box center [583, 365] width 570 height 311
click at [496, 296] on textarea at bounding box center [583, 365] width 570 height 311
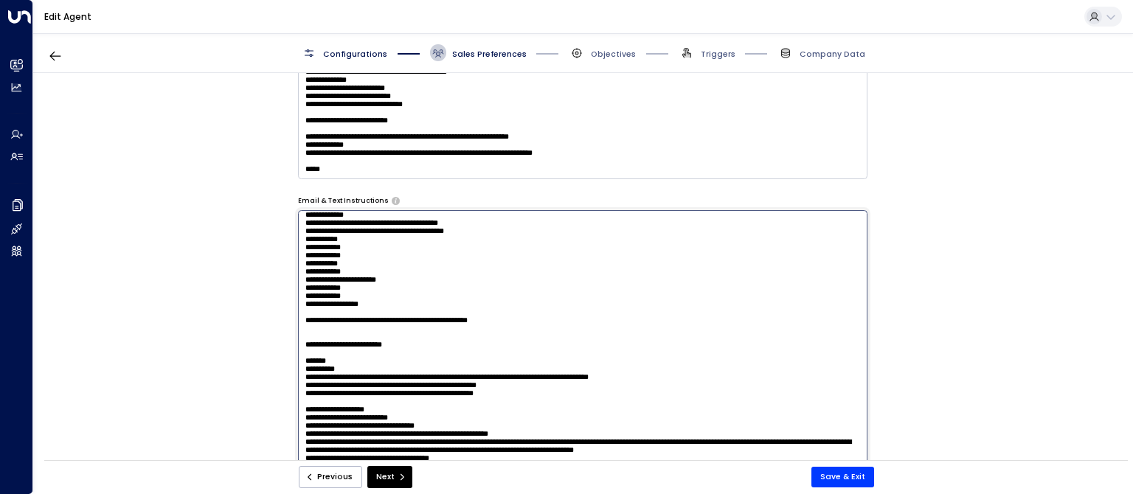
drag, startPoint x: 493, startPoint y: 296, endPoint x: 297, endPoint y: 272, distance: 197.8
click at [298, 272] on textarea at bounding box center [583, 365] width 570 height 311
click at [485, 364] on textarea at bounding box center [583, 365] width 570 height 311
click at [503, 359] on textarea at bounding box center [583, 365] width 570 height 311
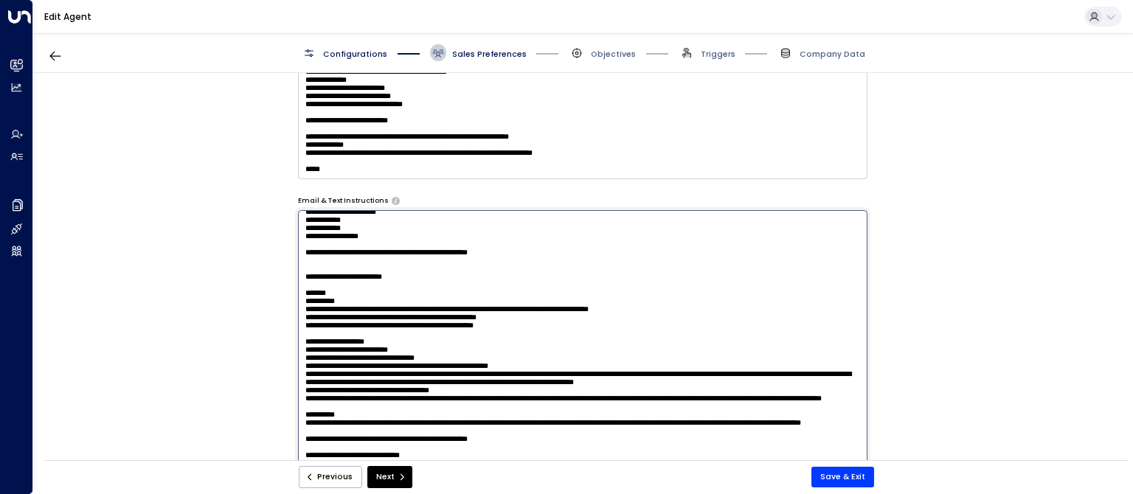
click at [725, 378] on textarea at bounding box center [583, 365] width 570 height 311
click at [493, 294] on textarea at bounding box center [583, 365] width 570 height 311
click at [715, 371] on textarea at bounding box center [583, 365] width 570 height 311
click at [713, 378] on textarea at bounding box center [583, 365] width 570 height 311
click at [468, 291] on textarea at bounding box center [583, 365] width 570 height 311
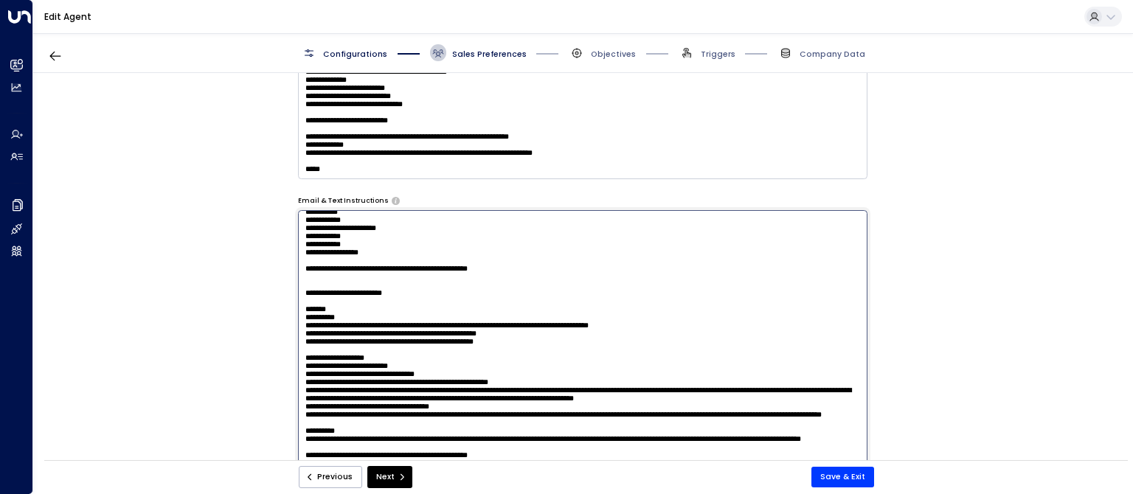
drag, startPoint x: 480, startPoint y: 319, endPoint x: 438, endPoint y: 319, distance: 41.3
click at [438, 319] on textarea at bounding box center [583, 365] width 570 height 311
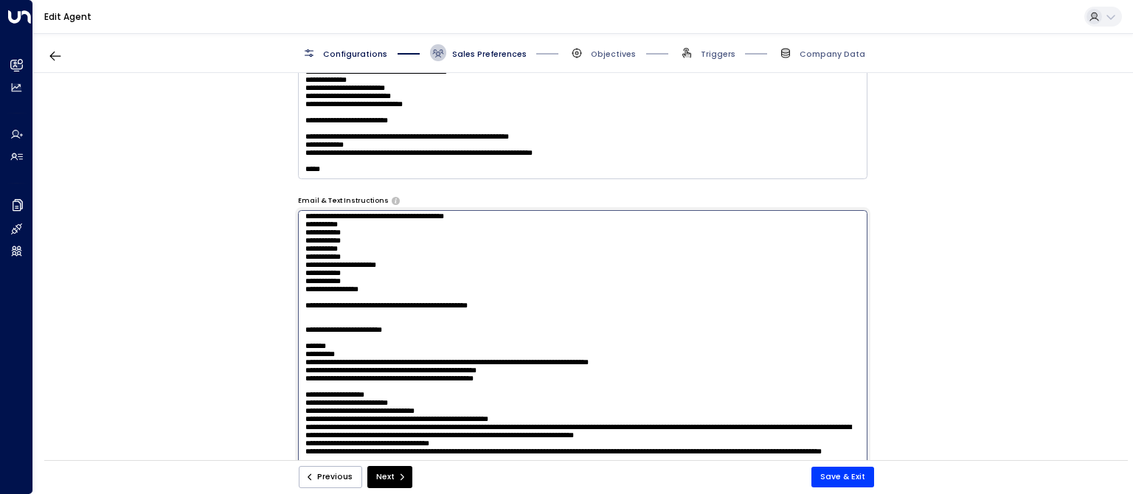
scroll to position [735, 0]
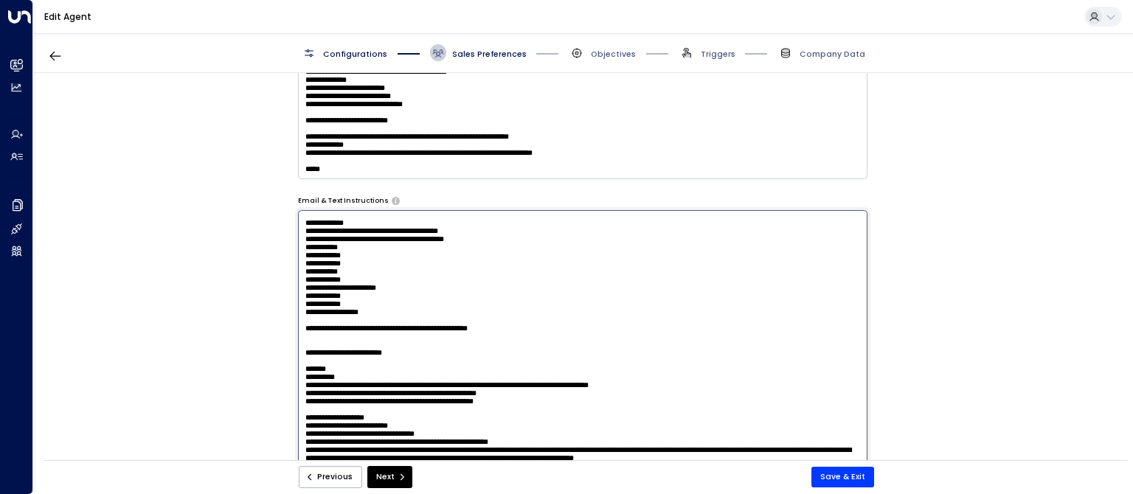
drag, startPoint x: 456, startPoint y: 317, endPoint x: 309, endPoint y: 272, distance: 153.8
click at [309, 272] on textarea at bounding box center [583, 365] width 570 height 311
type textarea "**********"
click at [848, 475] on button "Save & Exit" at bounding box center [843, 477] width 63 height 21
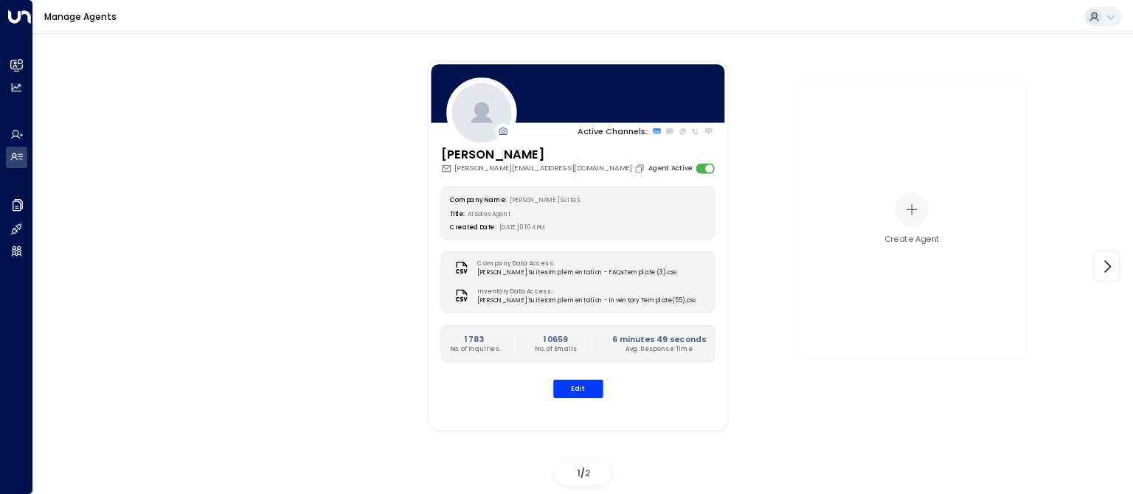
click at [344, 331] on div "Active Channels: [PERSON_NAME] [PERSON_NAME][EMAIL_ADDRESS][DOMAIN_NAME] Agent …" at bounding box center [583, 266] width 1045 height 451
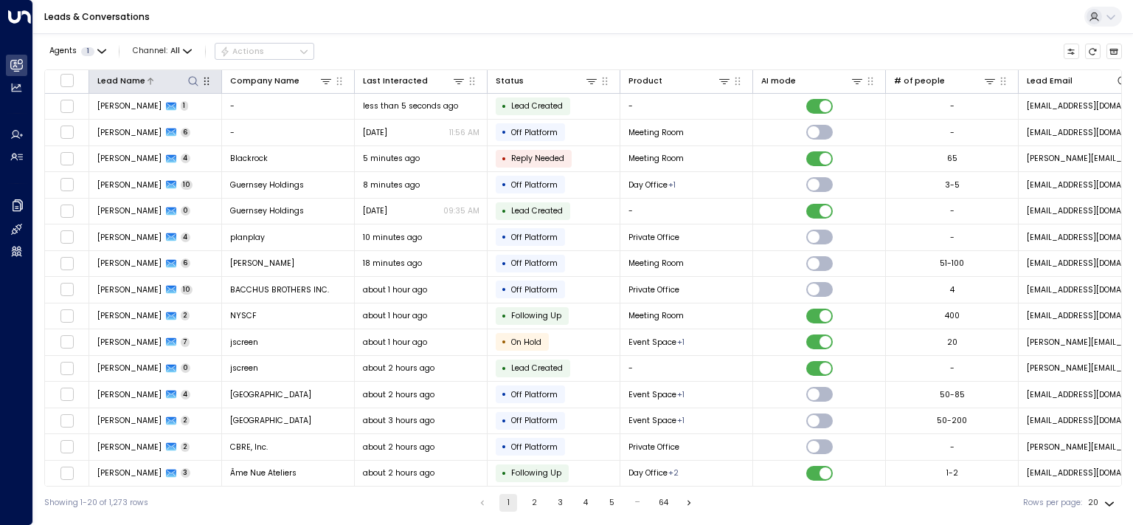
click at [193, 84] on icon at bounding box center [193, 81] width 12 height 12
type input "*****"
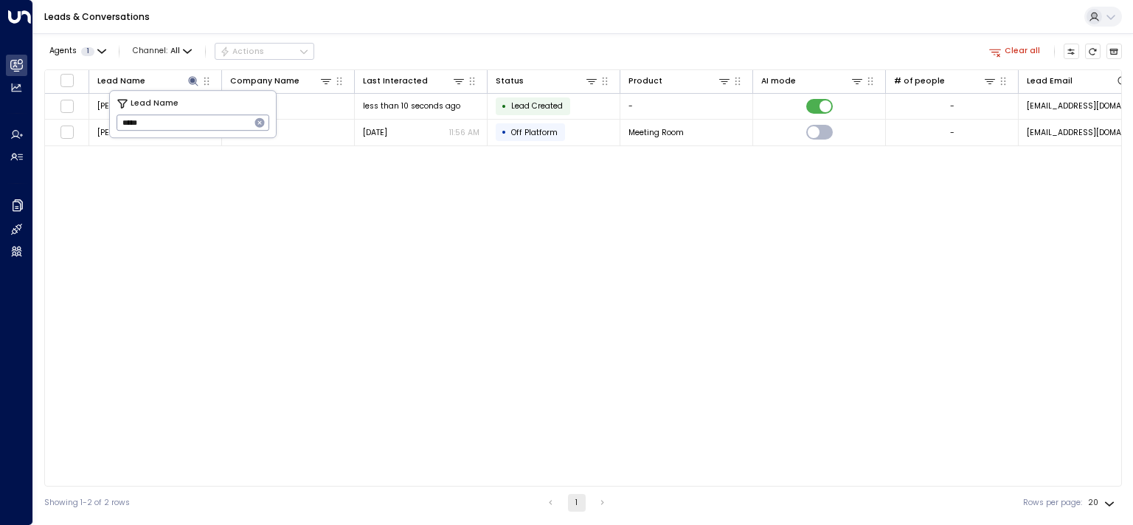
click at [265, 260] on div "Lead Name Company Name Last Interacted Status Product AI mode # of people Lead …" at bounding box center [583, 277] width 1078 height 417
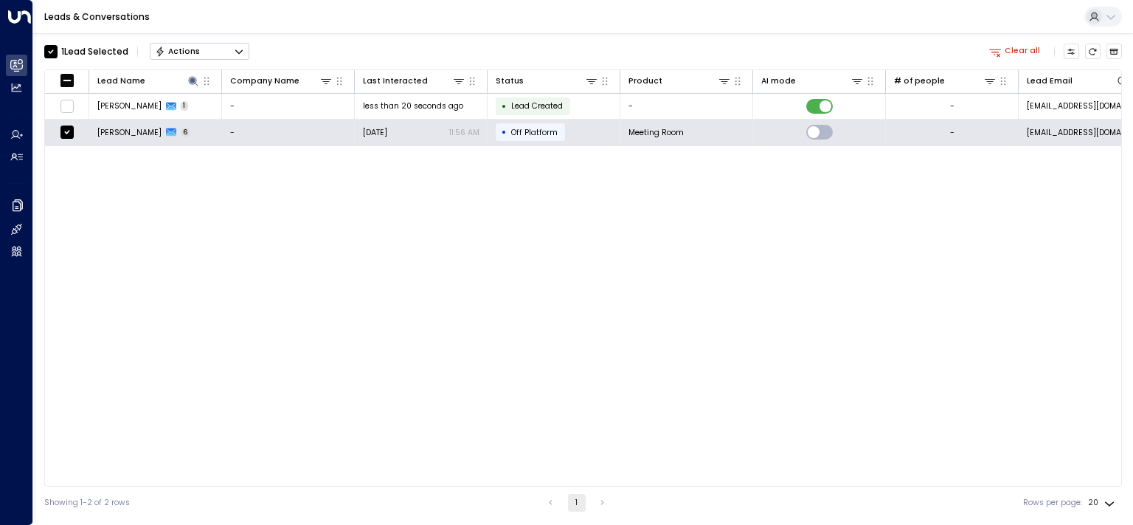
click at [190, 51] on div "Actions" at bounding box center [177, 51] width 45 height 10
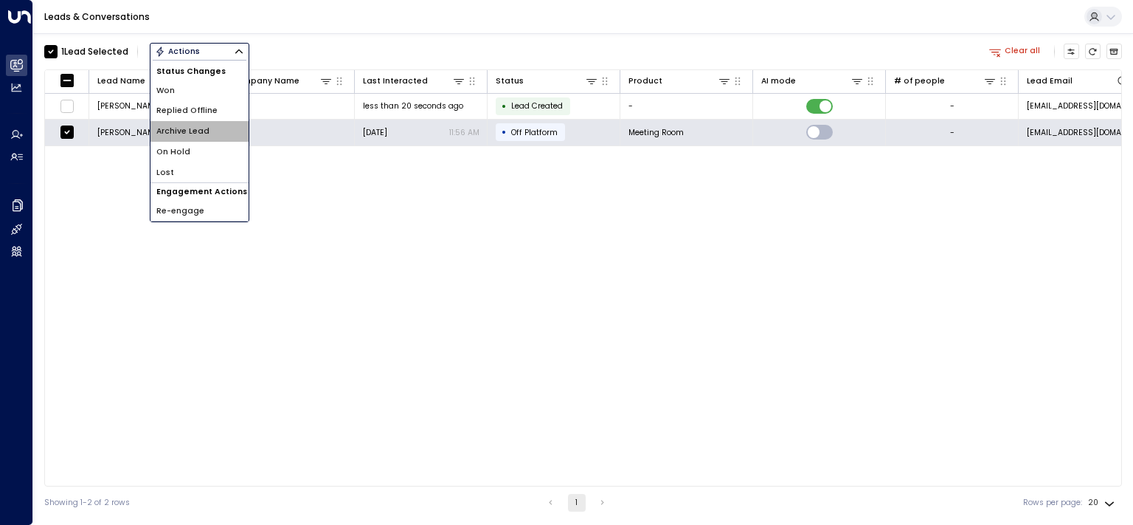
click at [188, 130] on span "Archive Lead" at bounding box center [182, 131] width 53 height 12
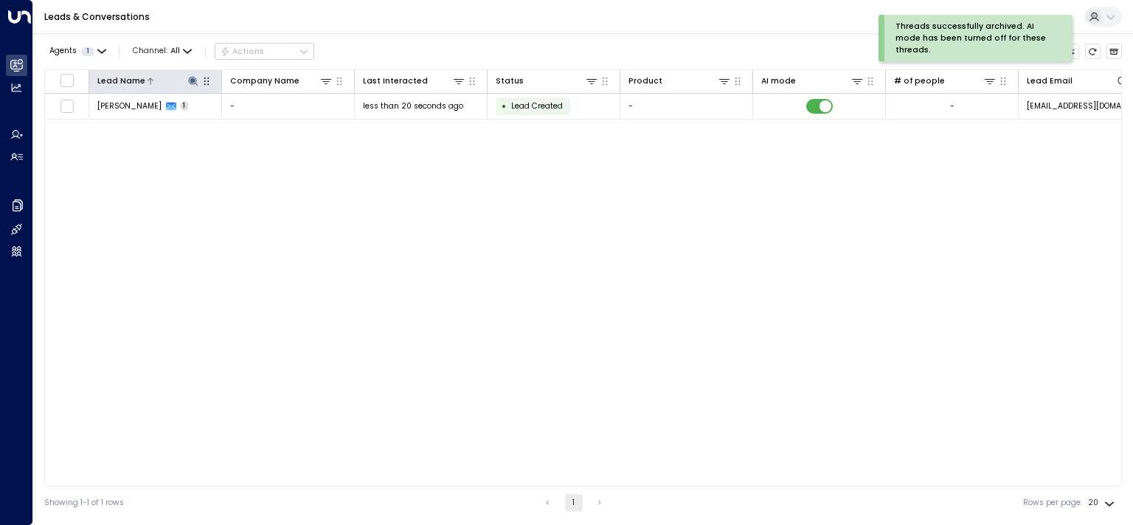
click at [193, 78] on icon at bounding box center [193, 81] width 10 height 10
click at [198, 125] on input "*****" at bounding box center [184, 123] width 134 height 24
type input "***"
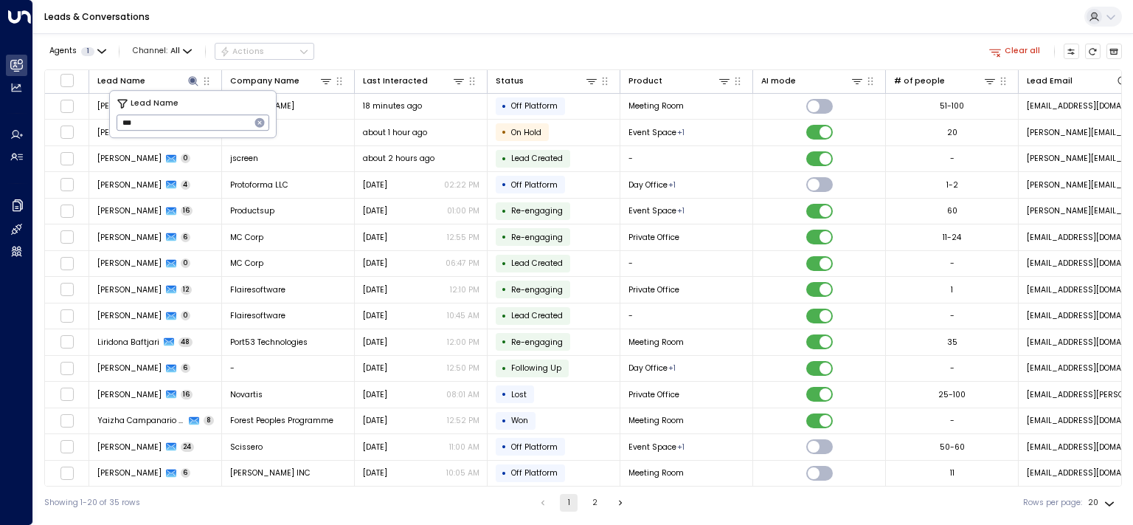
click at [453, 41] on div "Agents 1 Channel: All Actions Clear all" at bounding box center [583, 51] width 1078 height 25
click at [190, 86] on icon at bounding box center [193, 81] width 12 height 12
click at [193, 79] on icon at bounding box center [193, 81] width 10 height 10
type input "*****"
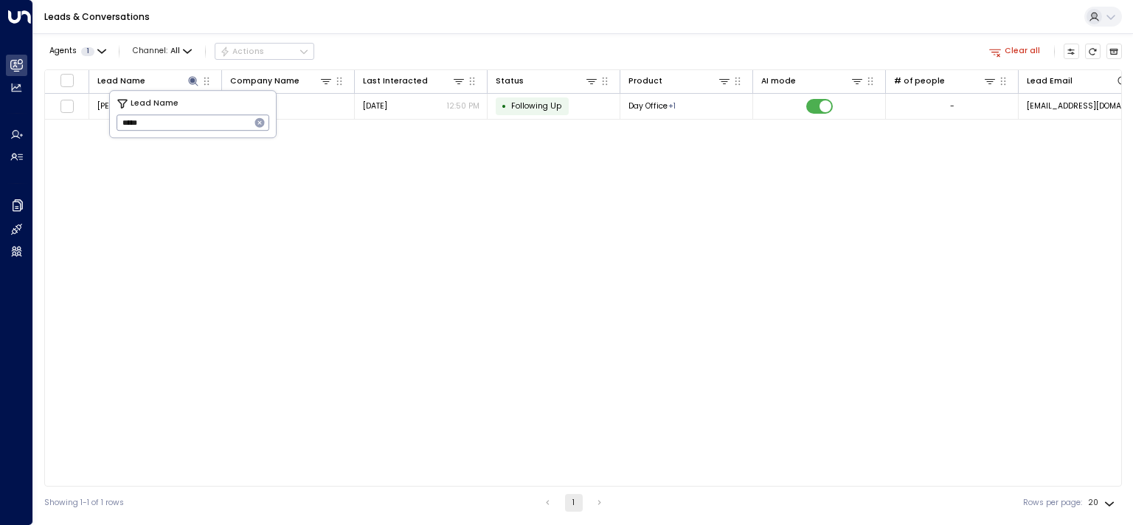
click at [378, 227] on div "Lead Name Company Name Last Interacted Status Product AI mode # of people Lead …" at bounding box center [583, 277] width 1078 height 417
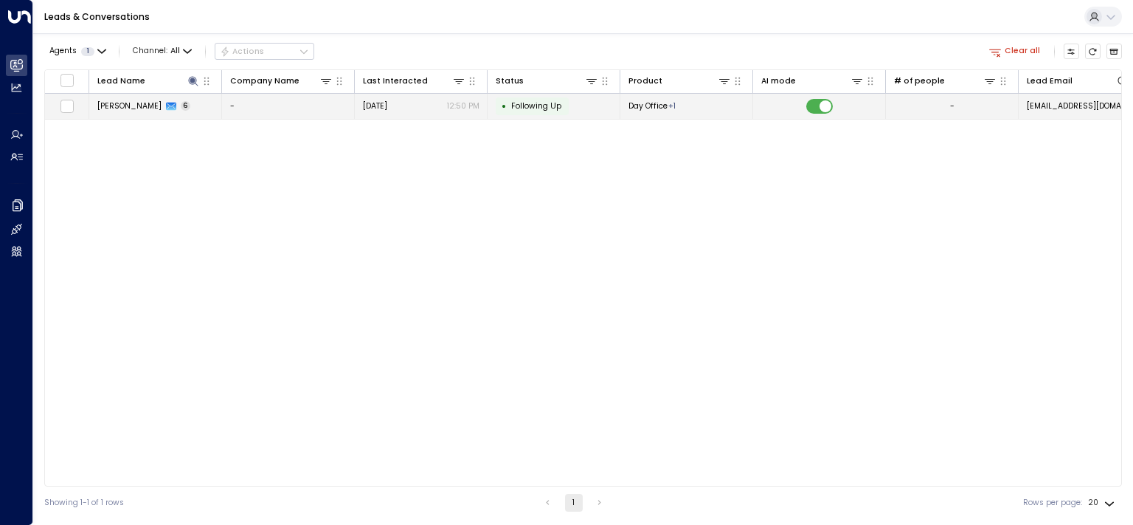
click at [121, 106] on span "Ariel Mouadeb" at bounding box center [129, 105] width 64 height 11
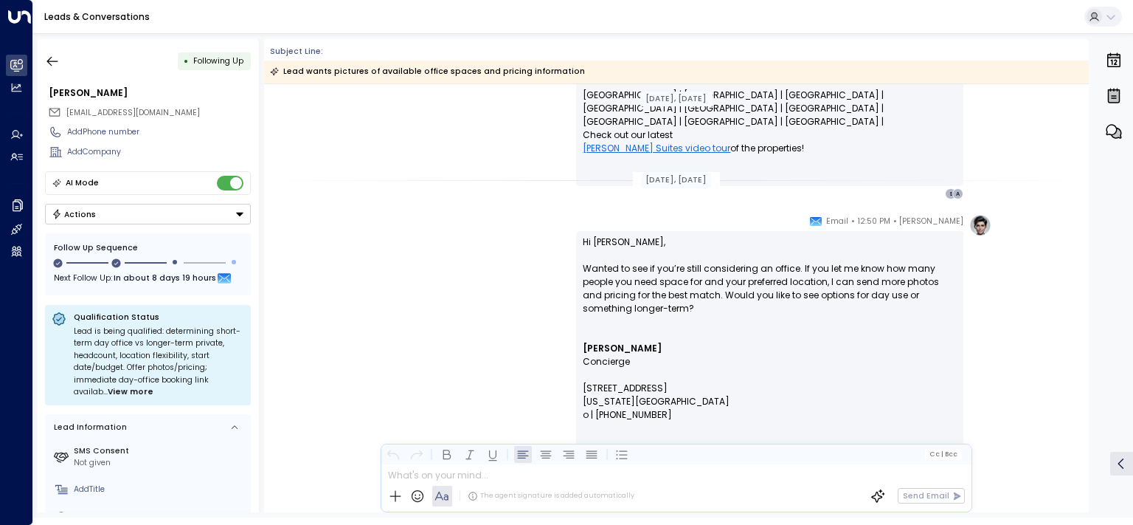
scroll to position [2454, 0]
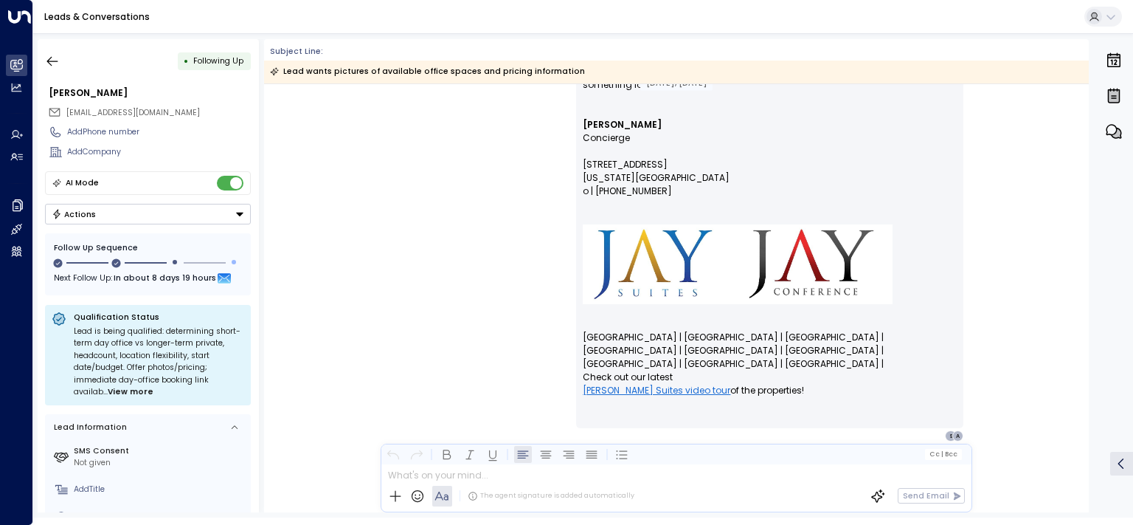
click at [463, 473] on div at bounding box center [675, 472] width 589 height 17
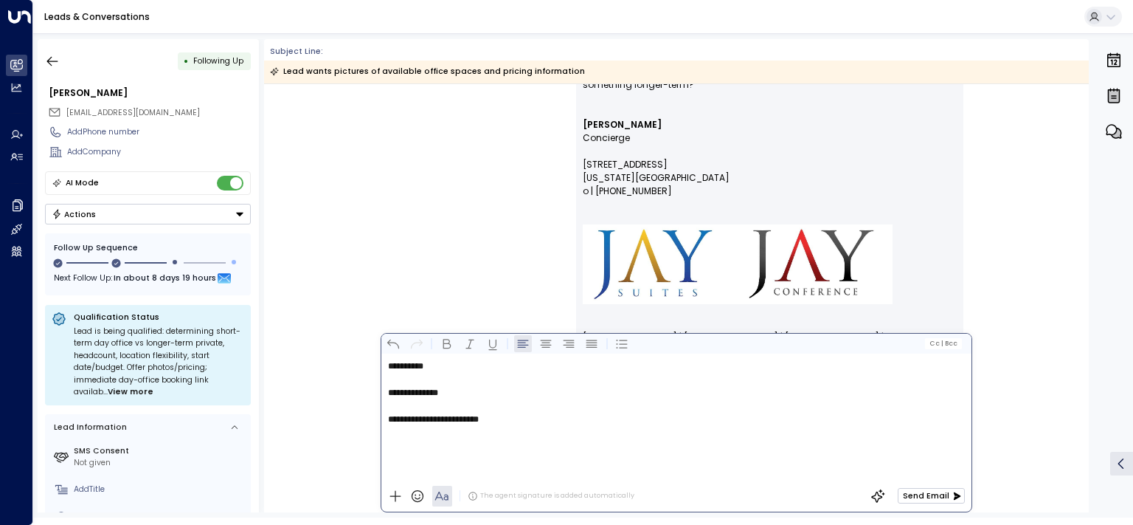
click at [942, 494] on button "Send Email" at bounding box center [931, 495] width 67 height 15
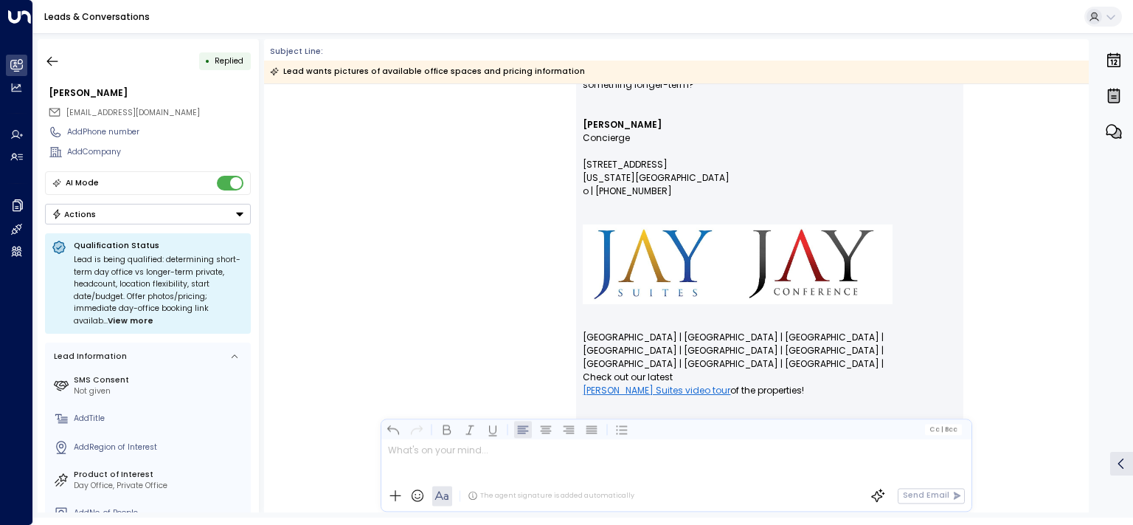
scroll to position [3016, 0]
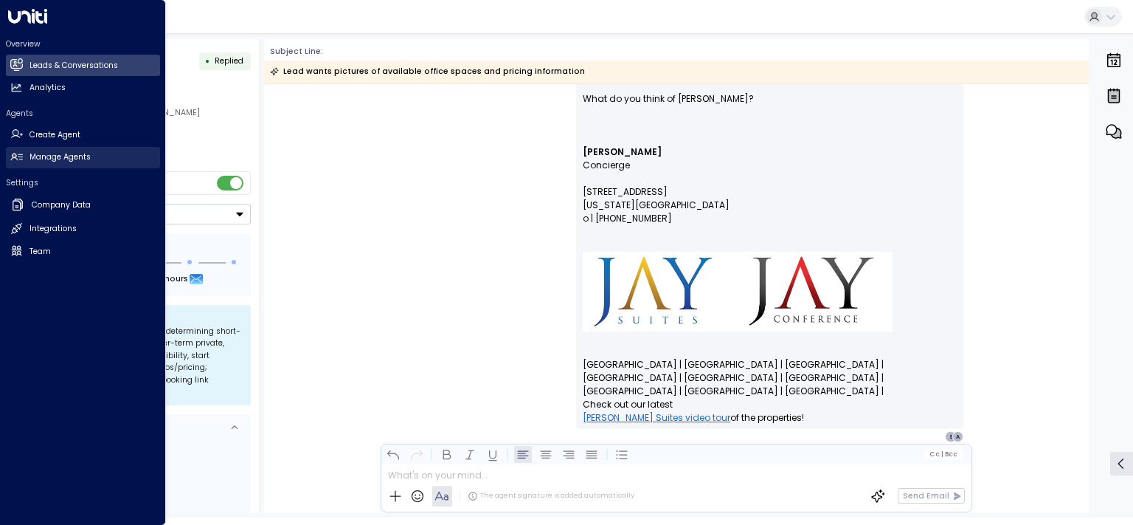
click at [59, 153] on h2 "Manage Agents" at bounding box center [60, 157] width 61 height 12
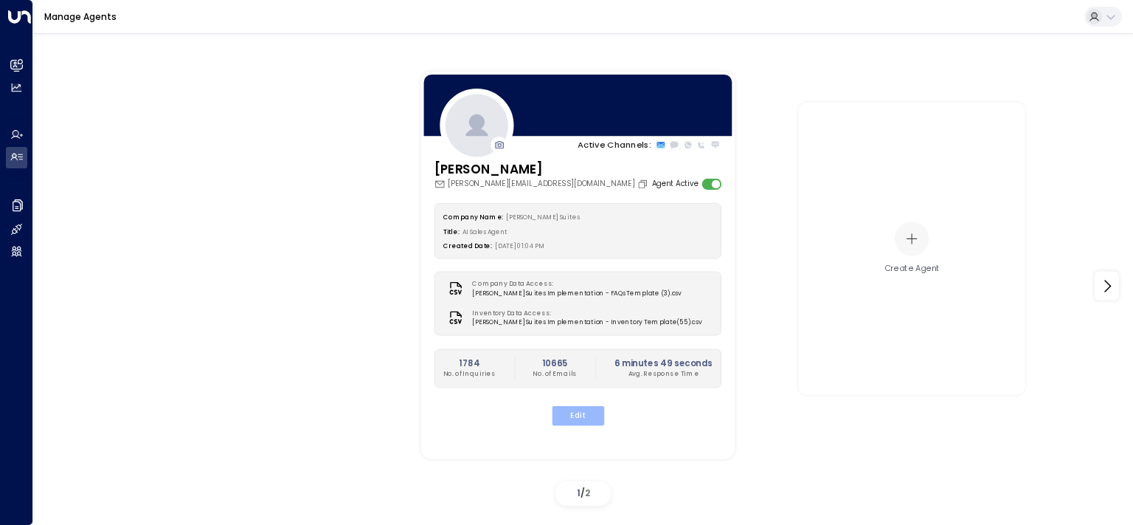
click at [587, 412] on button "Edit" at bounding box center [577, 415] width 52 height 19
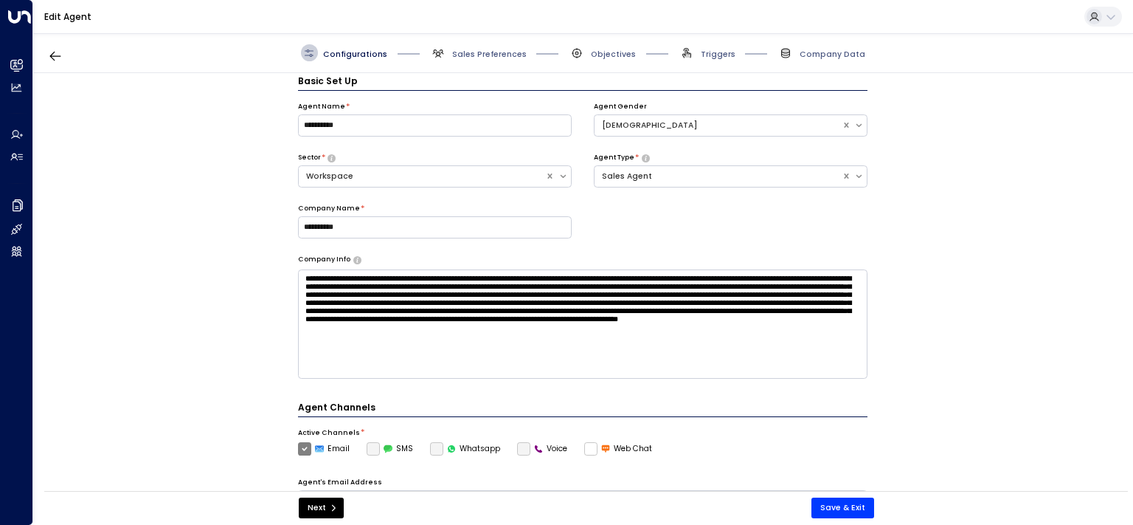
scroll to position [16, 0]
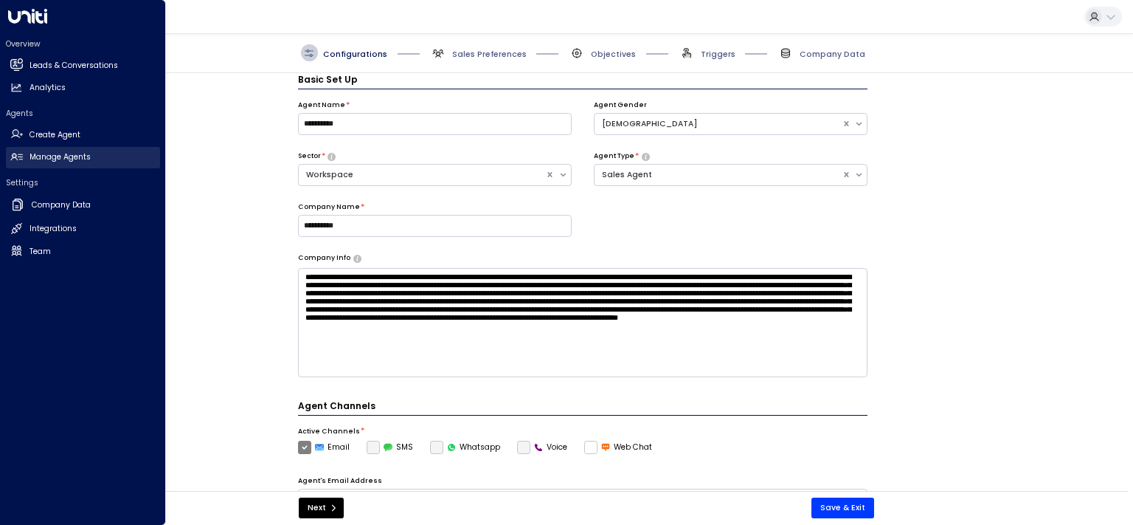
click at [51, 161] on h2 "Manage Agents" at bounding box center [60, 157] width 61 height 12
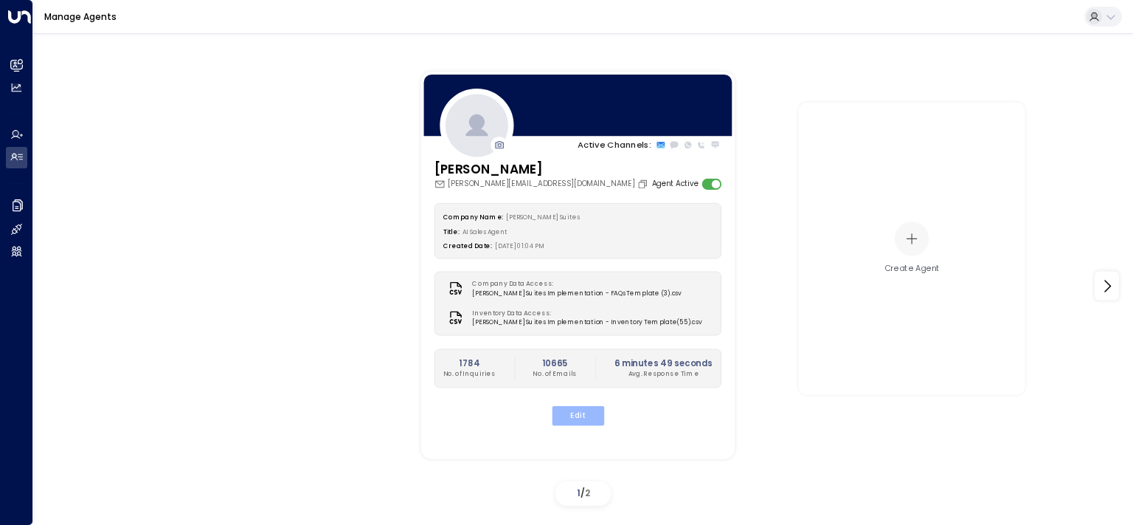
click at [584, 412] on button "Edit" at bounding box center [577, 415] width 52 height 19
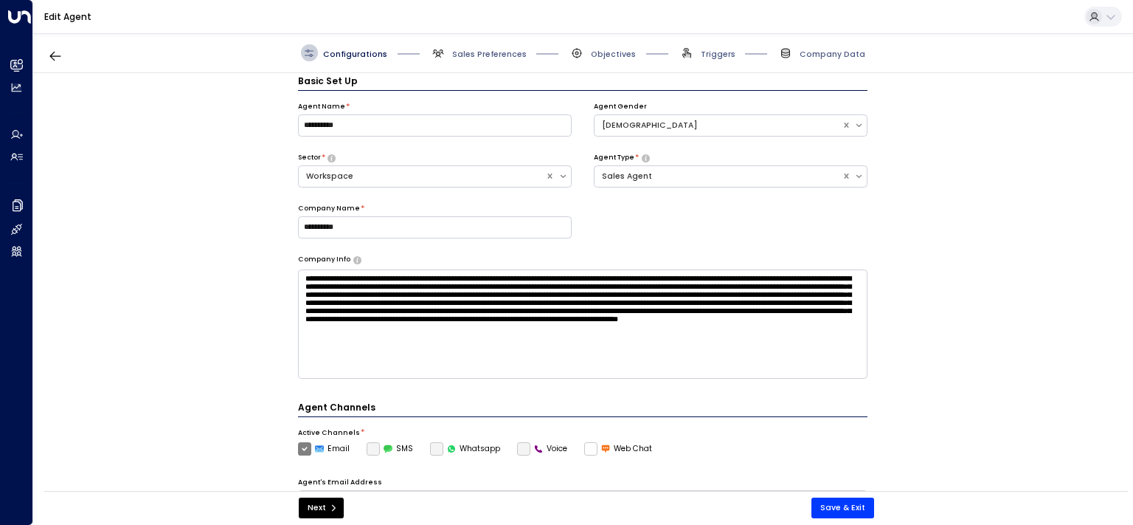
scroll to position [16, 0]
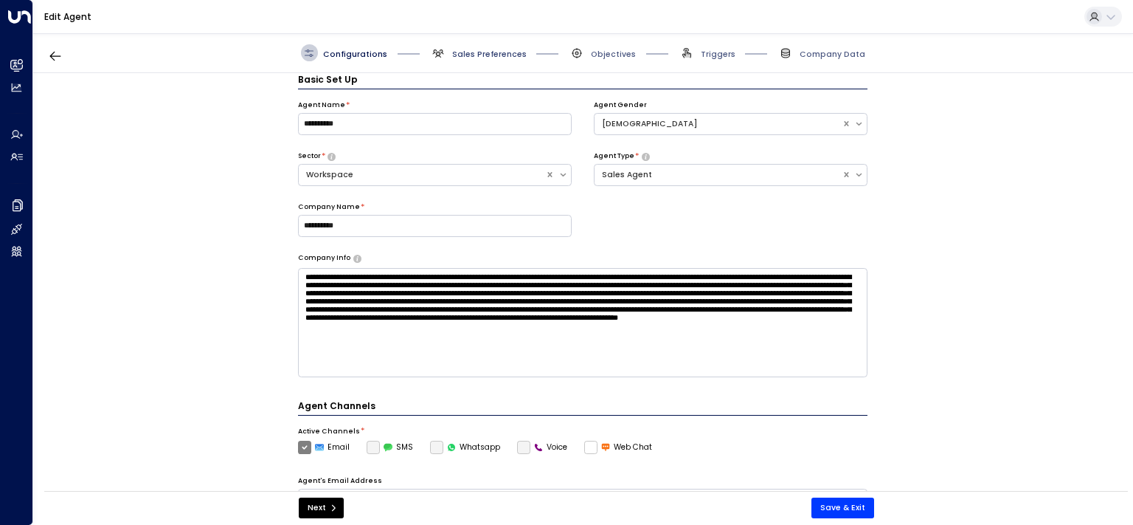
click at [456, 52] on span "Sales Preferences" at bounding box center [489, 54] width 75 height 11
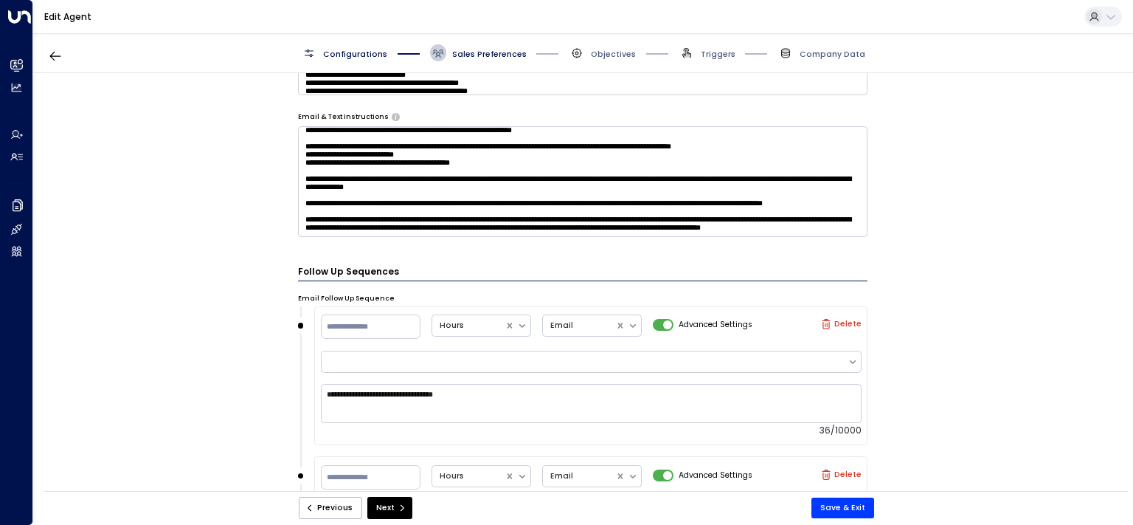
scroll to position [892, 0]
click at [509, 233] on textarea at bounding box center [583, 182] width 570 height 111
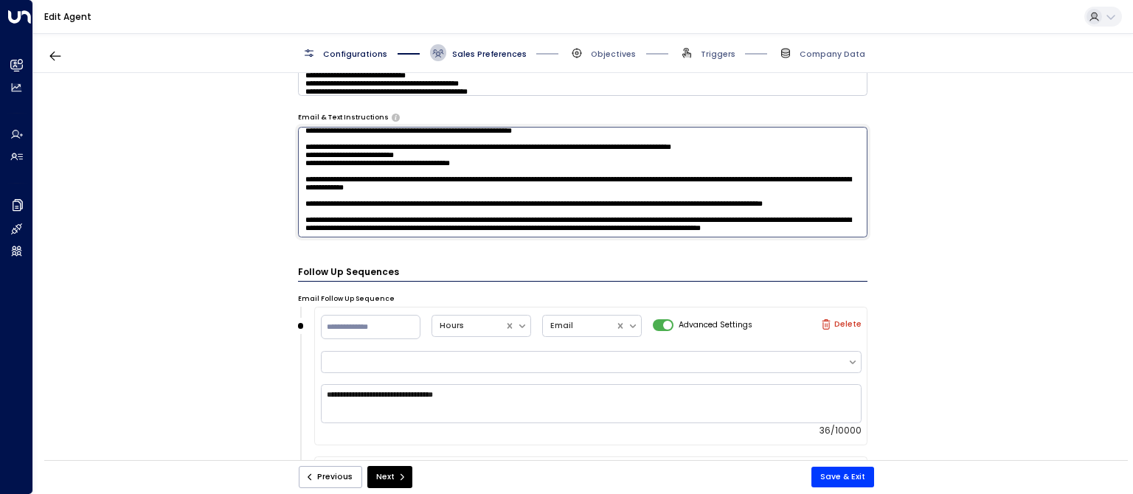
click at [494, 229] on textarea at bounding box center [583, 182] width 570 height 111
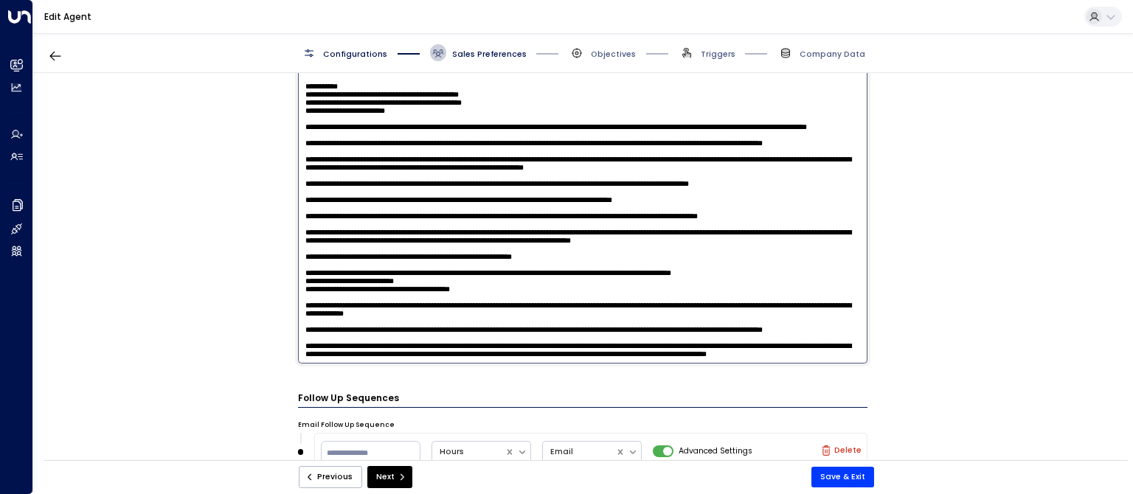
scroll to position [2185, 0]
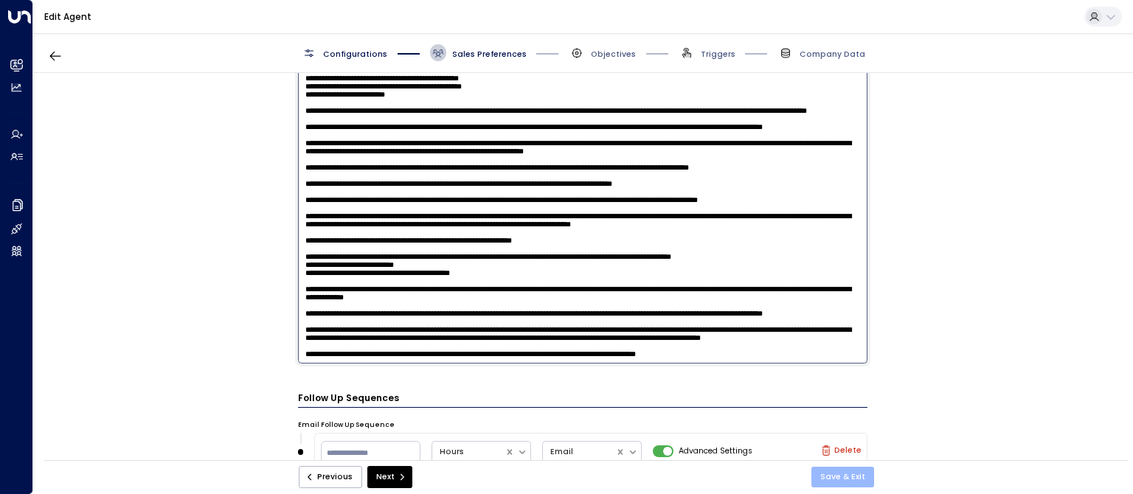
type textarea "**********"
click at [852, 475] on button "Save & Exit" at bounding box center [843, 477] width 63 height 21
